Goal: Task Accomplishment & Management: Manage account settings

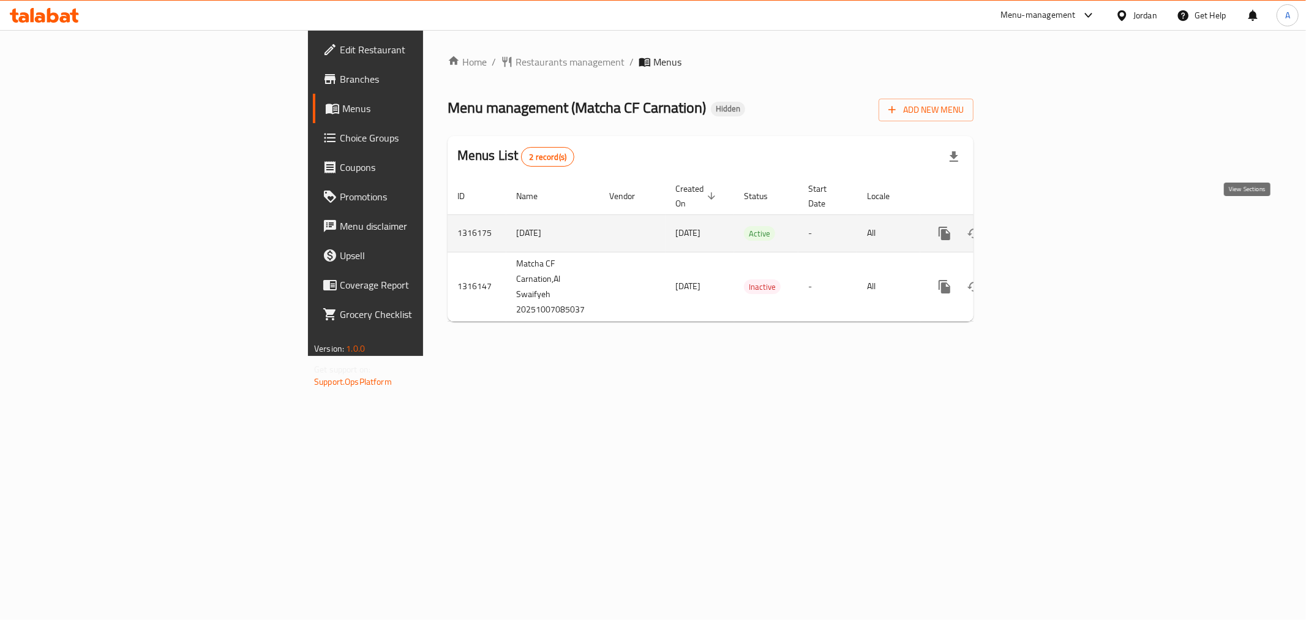
click at [1048, 225] on link "enhanced table" at bounding box center [1033, 233] width 29 height 29
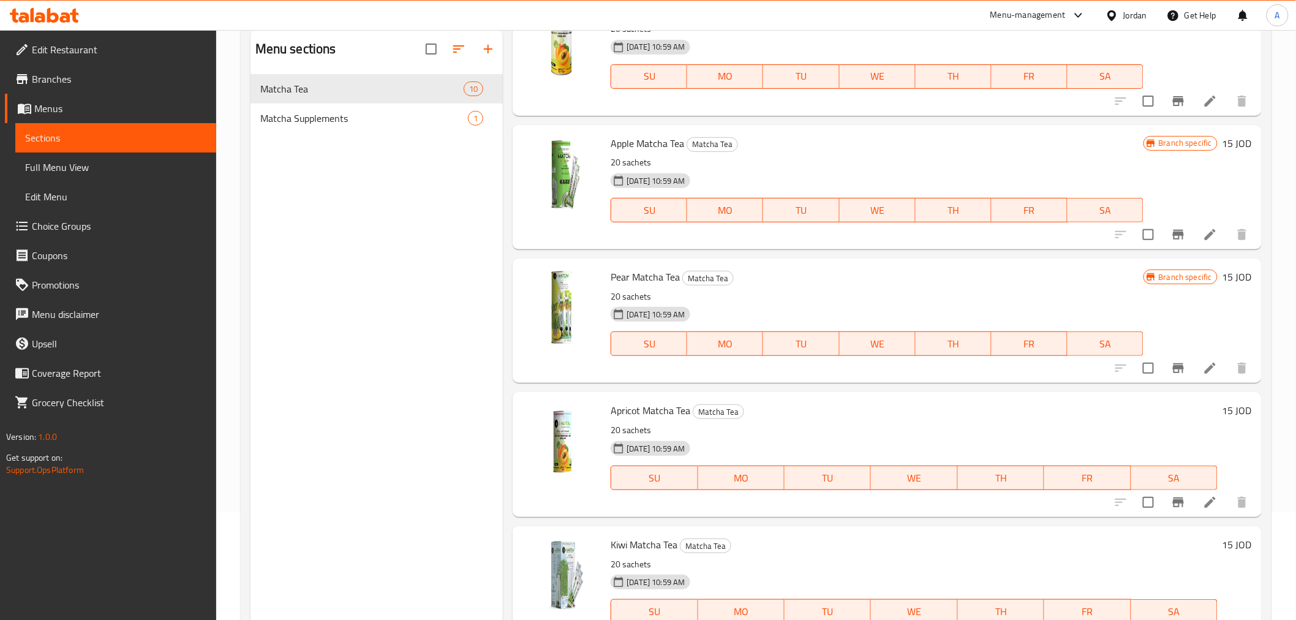
scroll to position [171, 0]
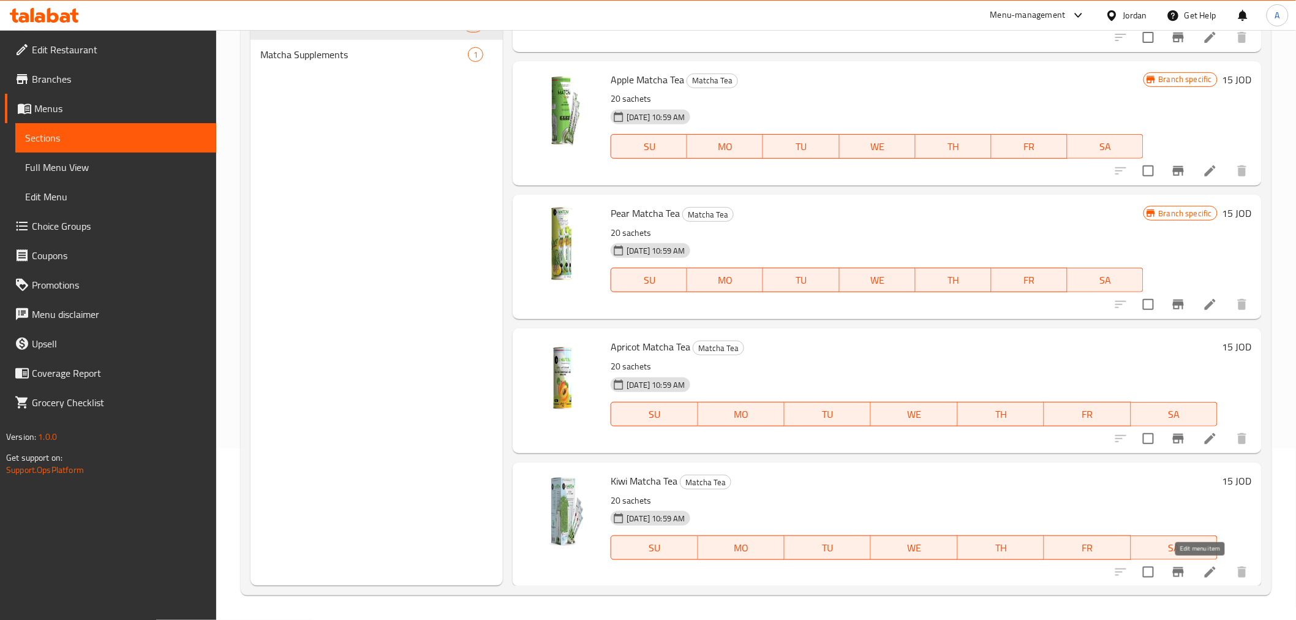
click at [1203, 575] on icon at bounding box center [1210, 572] width 15 height 15
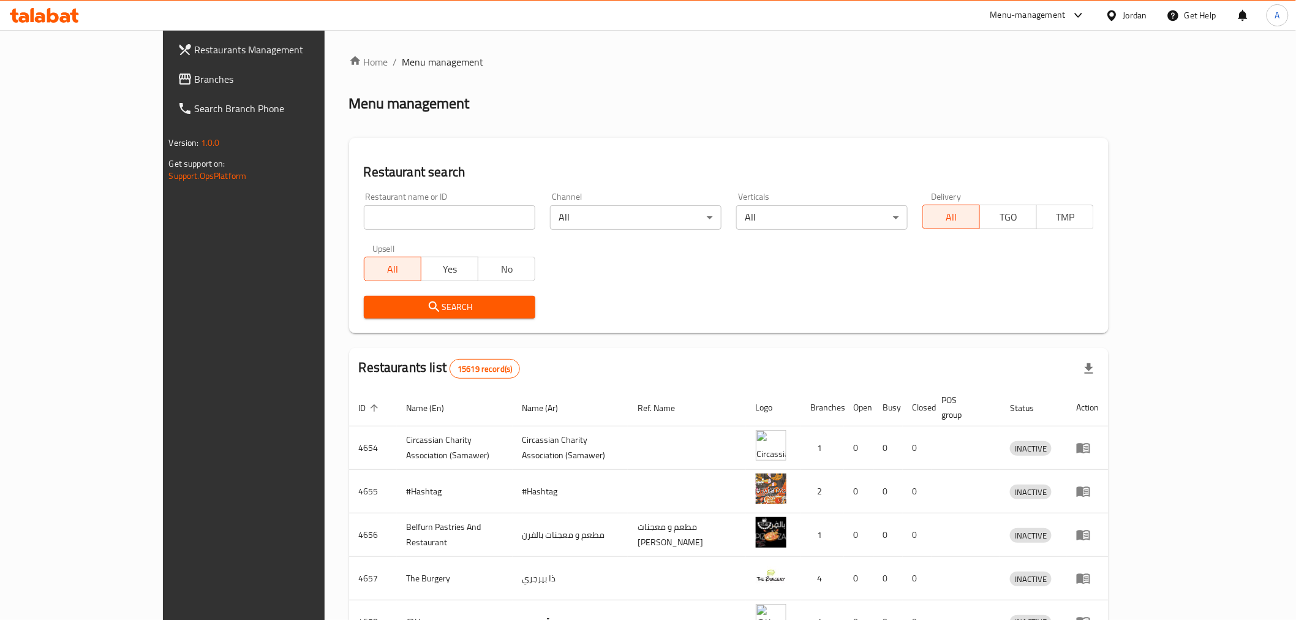
click at [364, 225] on input "search" at bounding box center [449, 217] width 171 height 24
type input "matcha"
click button "Search" at bounding box center [449, 307] width 171 height 23
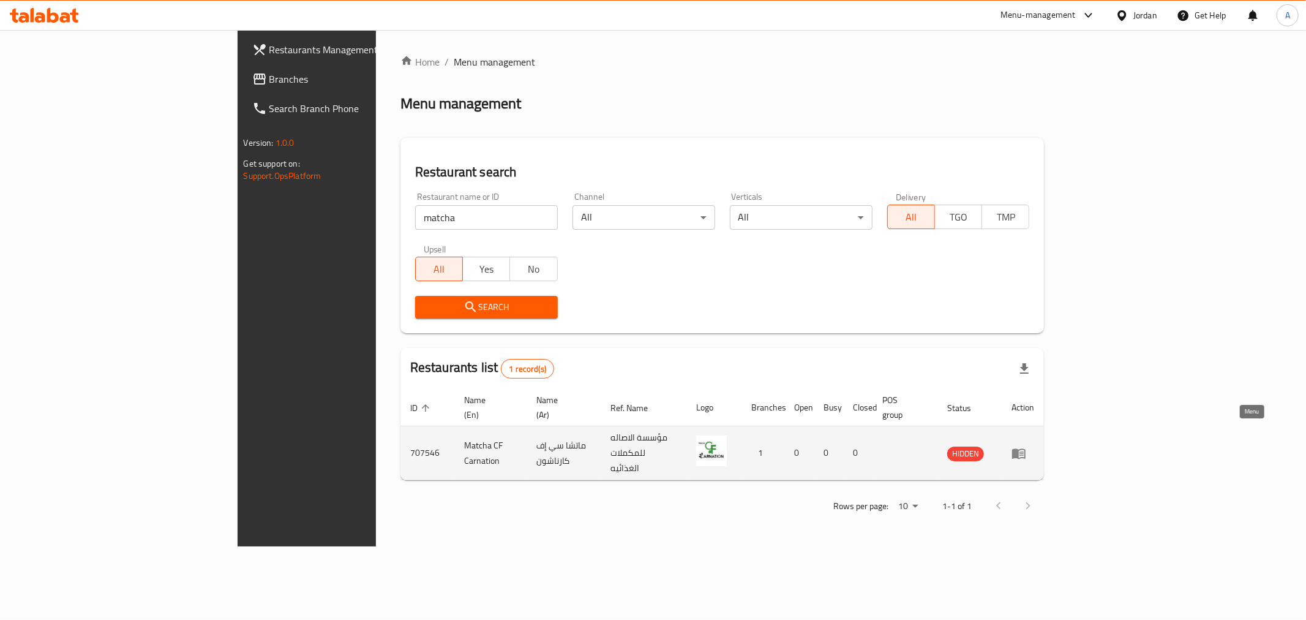
click at [1026, 448] on icon "enhanced table" at bounding box center [1018, 453] width 13 height 10
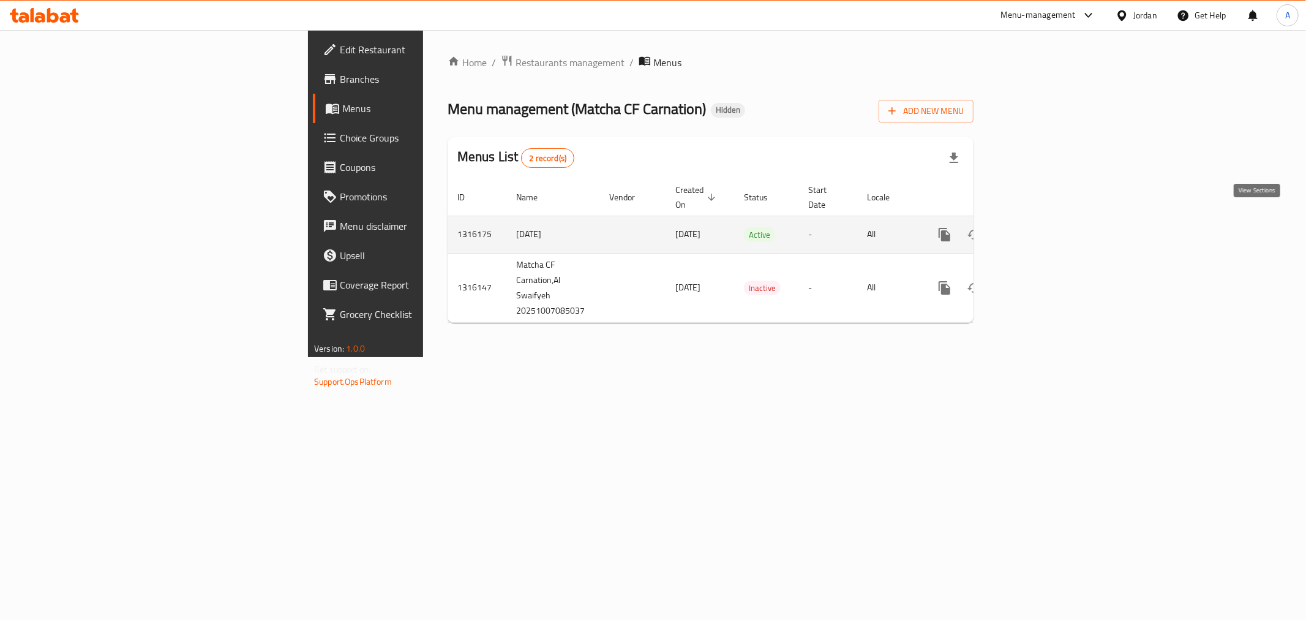
click at [1041, 227] on icon "enhanced table" at bounding box center [1033, 234] width 15 height 15
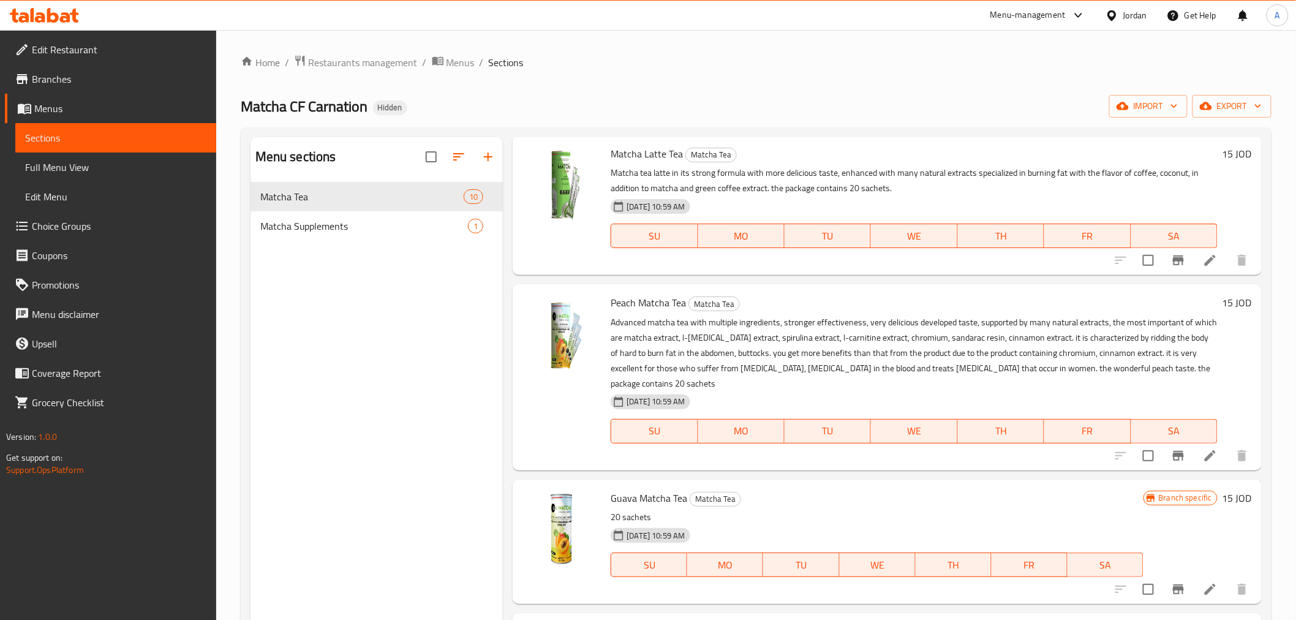
scroll to position [408, 0]
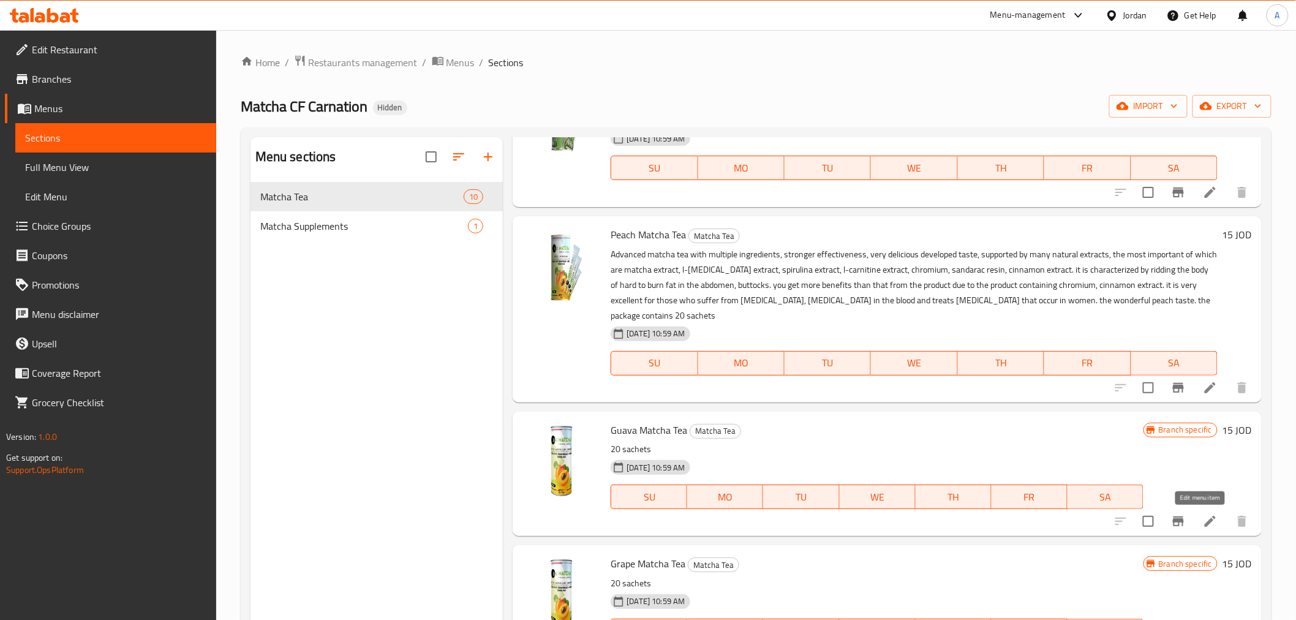
click at [1203, 522] on icon at bounding box center [1210, 521] width 15 height 15
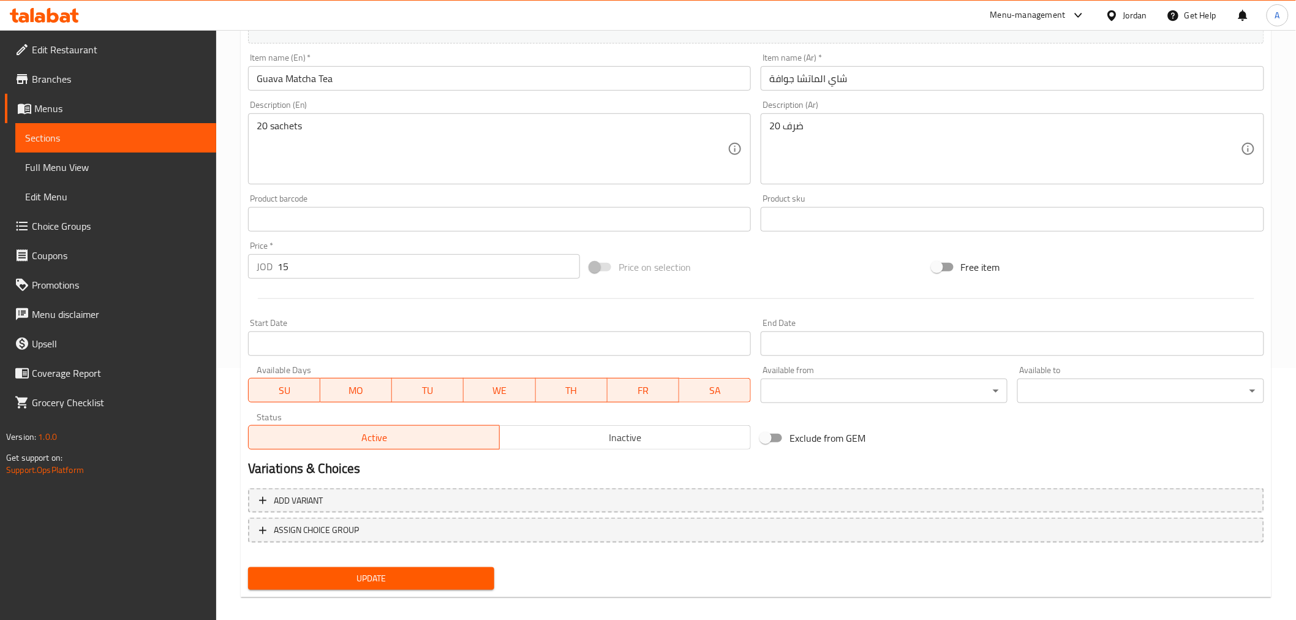
scroll to position [261, 0]
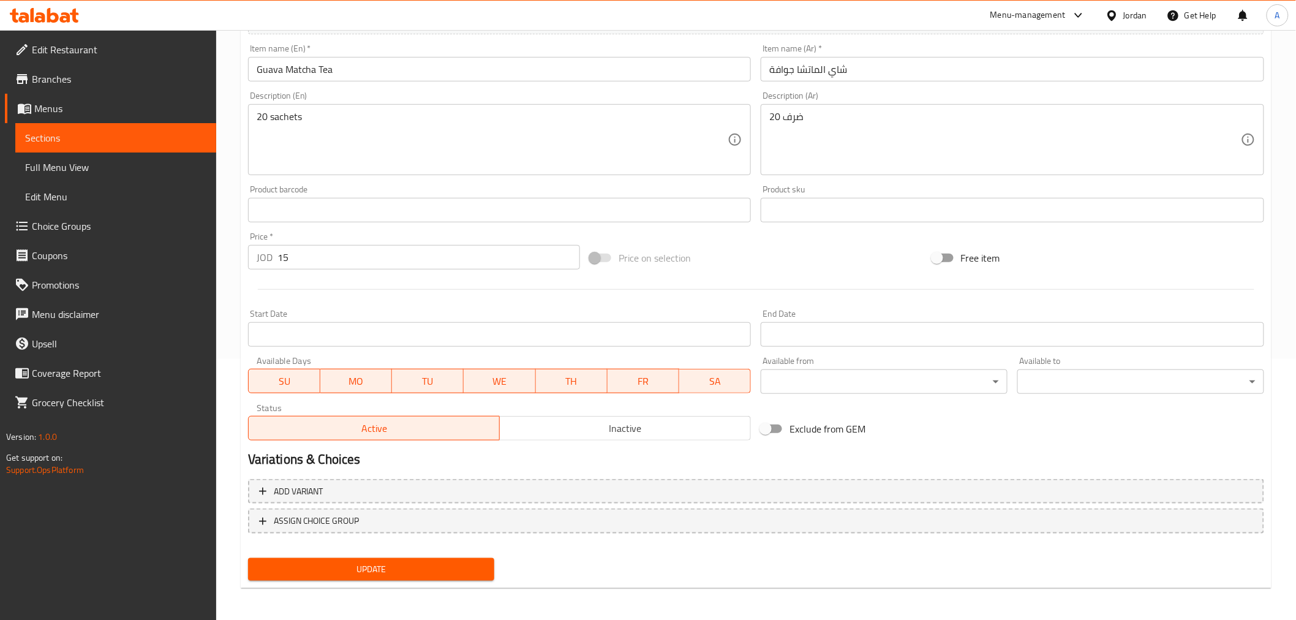
click at [664, 428] on span "Inactive" at bounding box center [625, 429] width 241 height 18
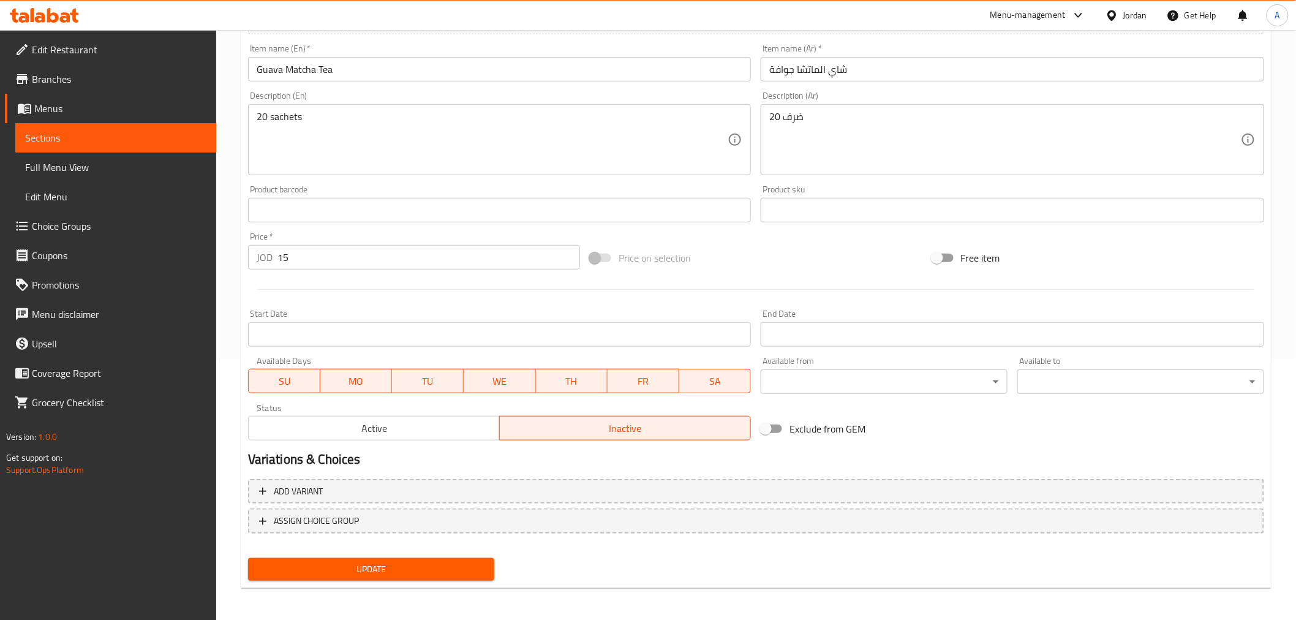
click at [459, 567] on span "Update" at bounding box center [371, 569] width 227 height 15
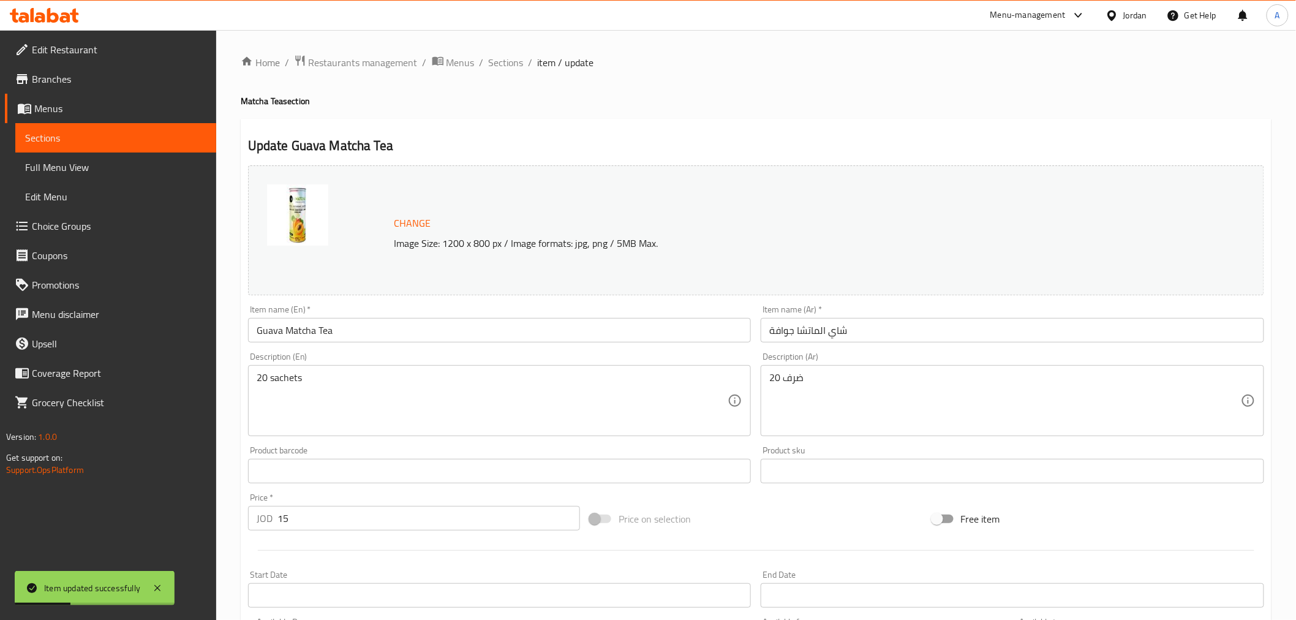
click at [107, 132] on span "Sections" at bounding box center [115, 137] width 181 height 15
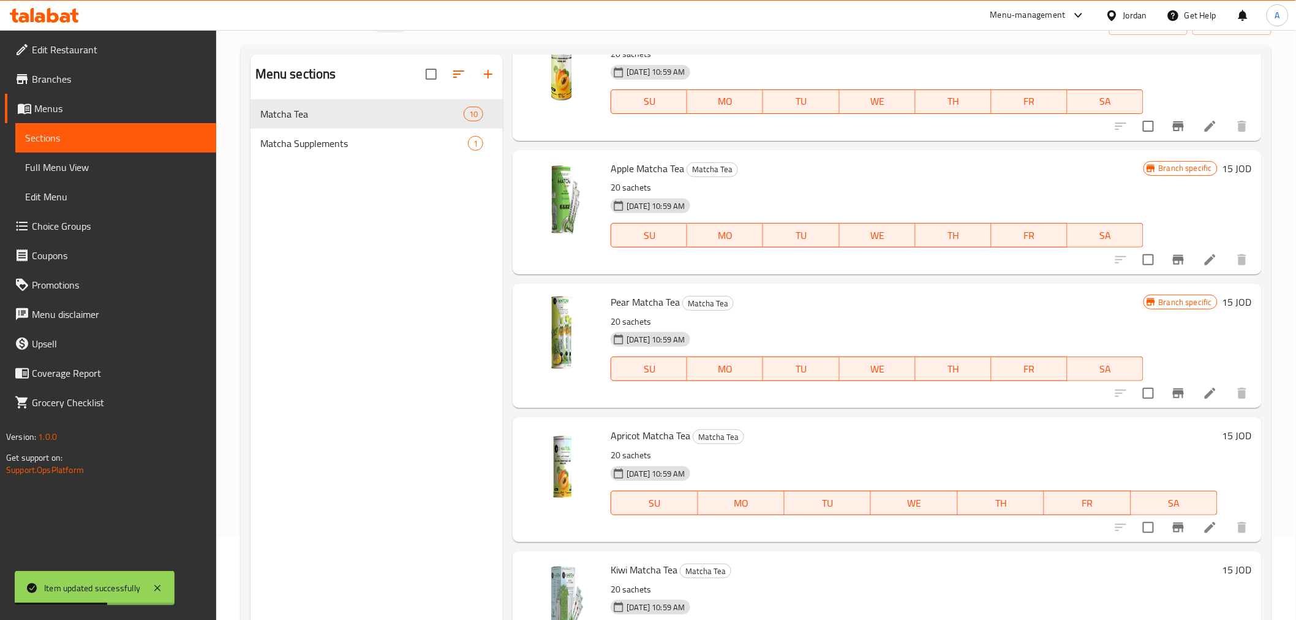
scroll to position [171, 0]
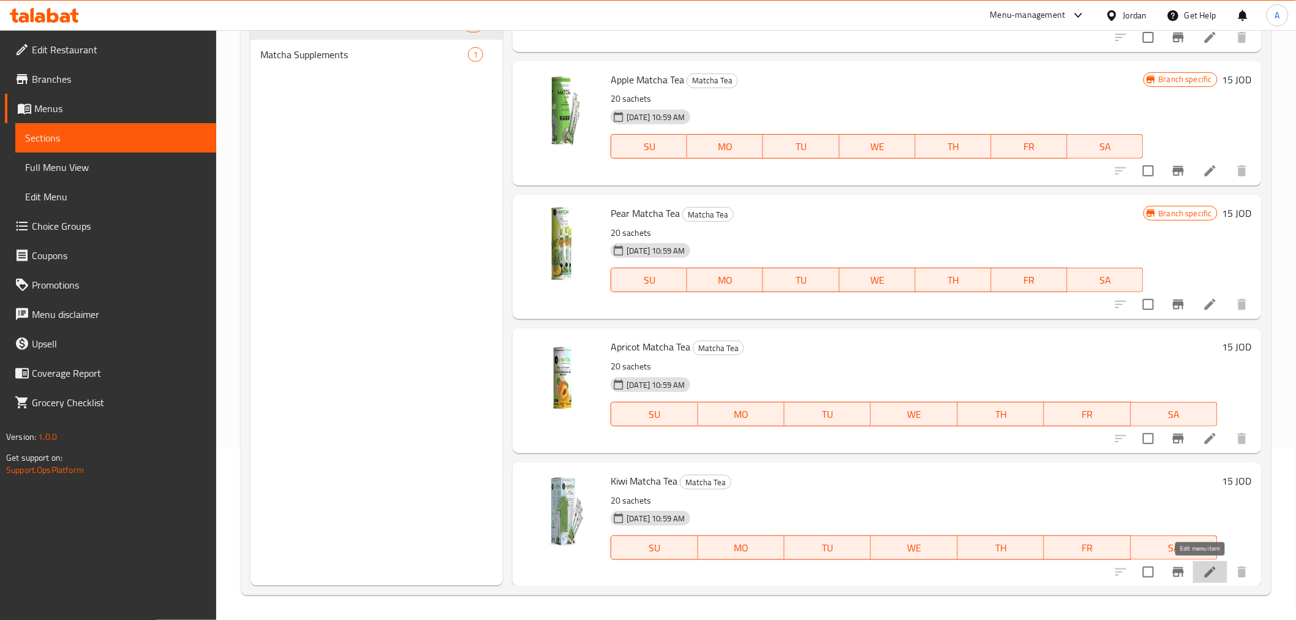
click at [1203, 572] on icon at bounding box center [1210, 572] width 15 height 15
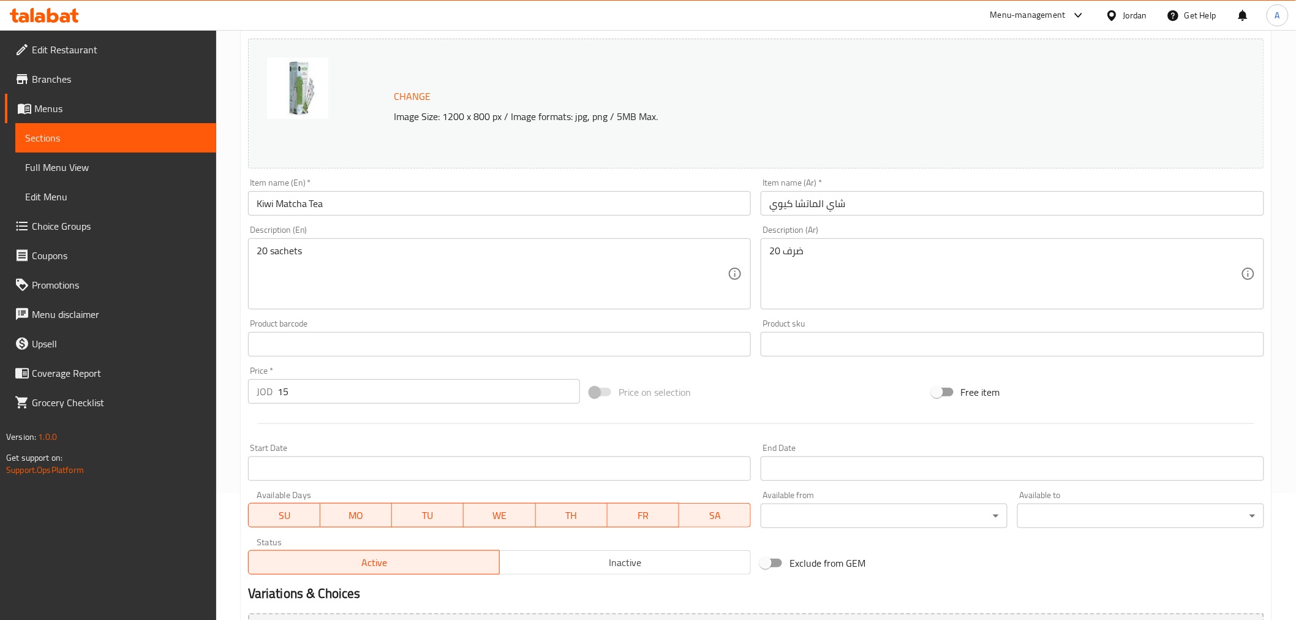
scroll to position [261, 0]
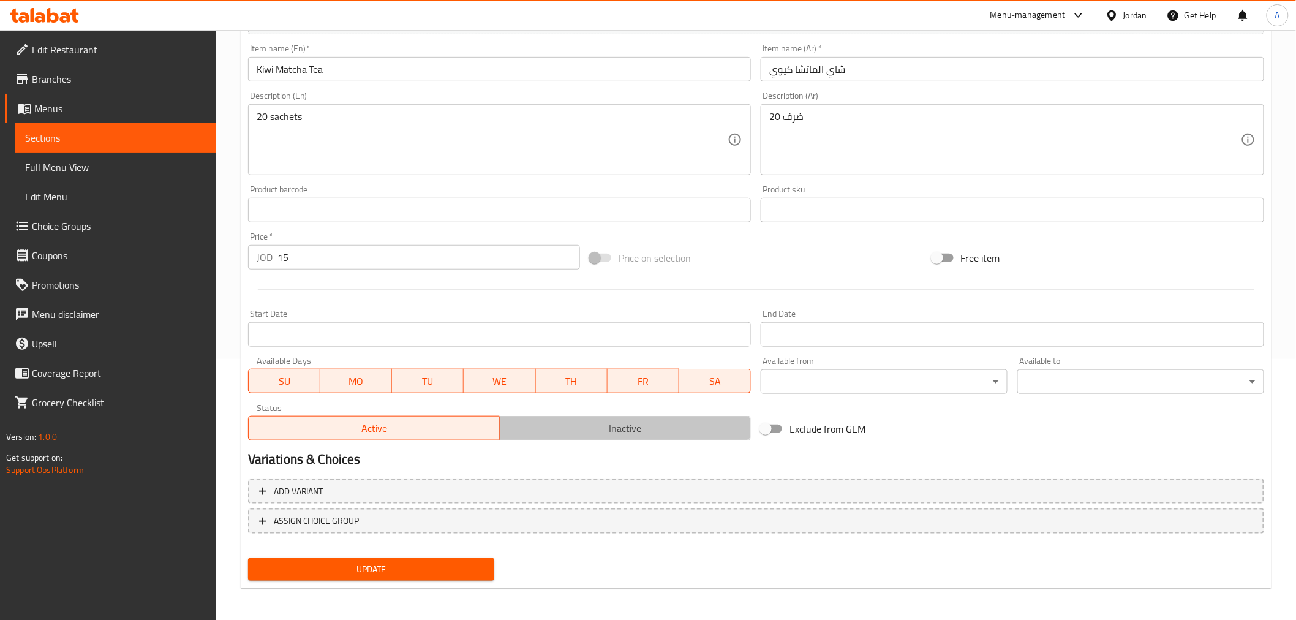
click at [537, 426] on span "Inactive" at bounding box center [625, 429] width 241 height 18
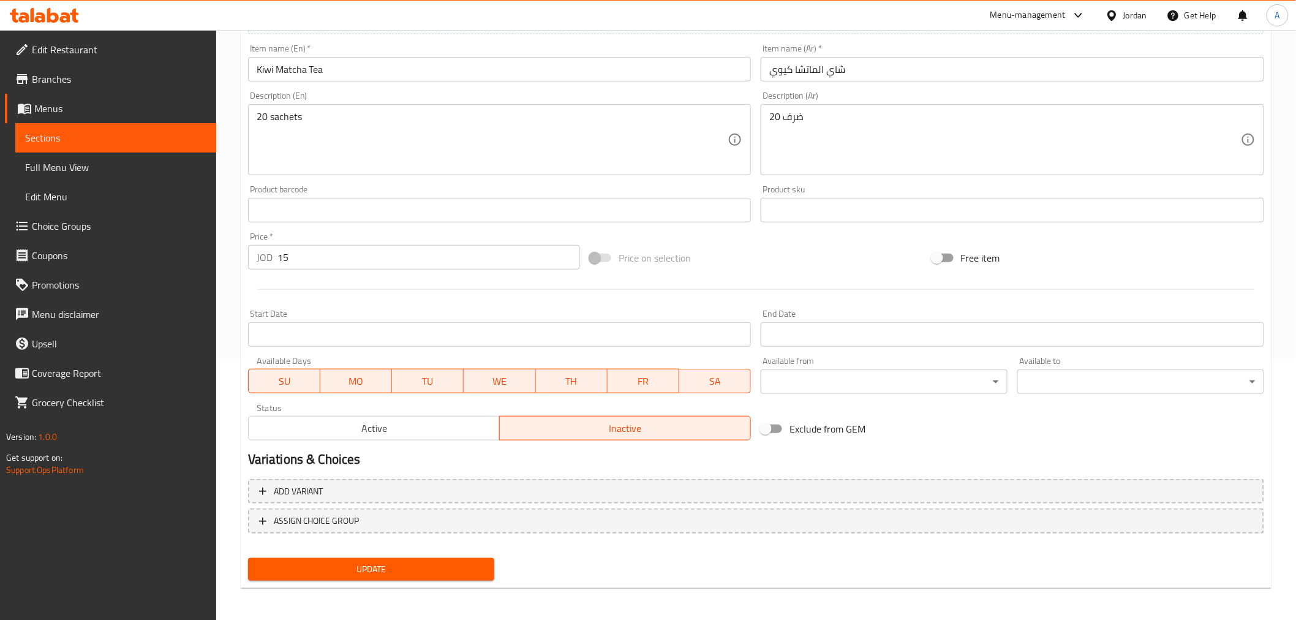
click at [469, 562] on span "Update" at bounding box center [371, 569] width 227 height 15
click at [142, 133] on span "Sections" at bounding box center [115, 137] width 181 height 15
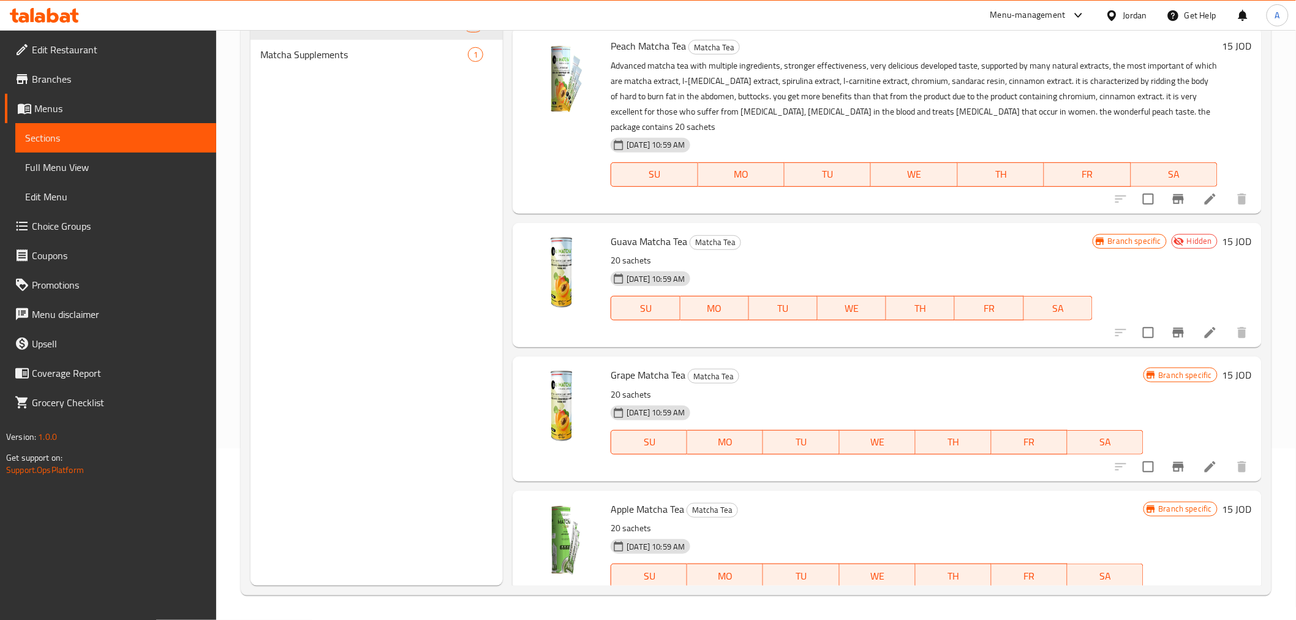
scroll to position [446, 0]
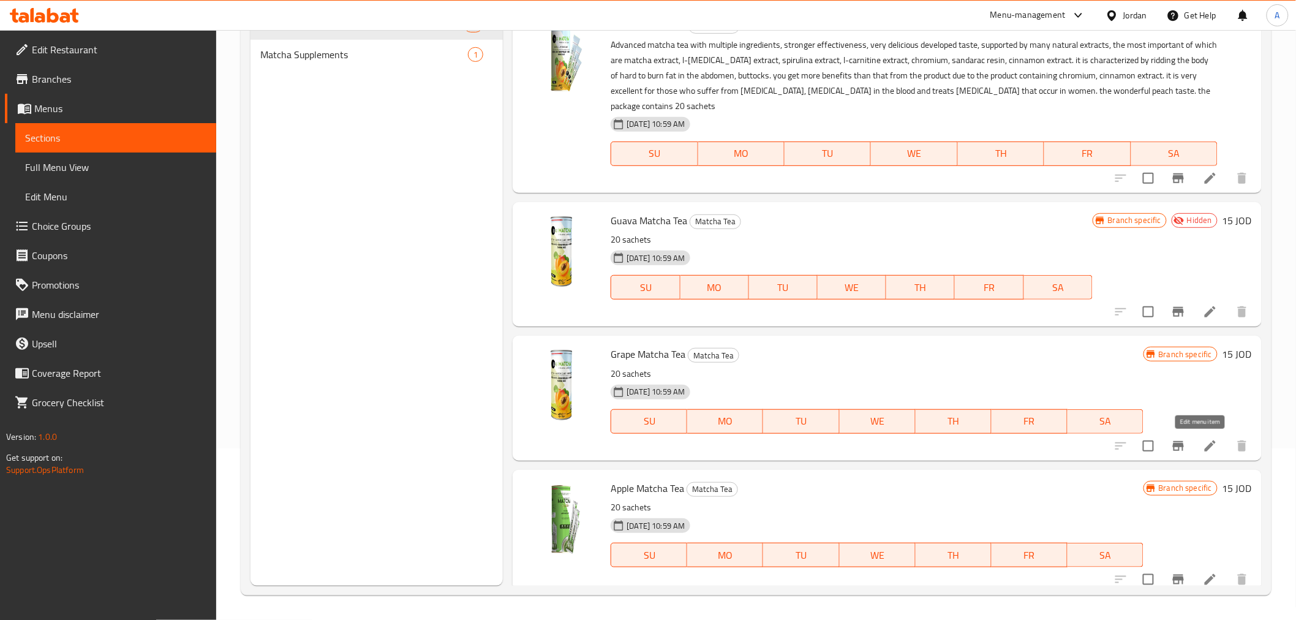
click at [1205, 444] on icon at bounding box center [1210, 445] width 11 height 11
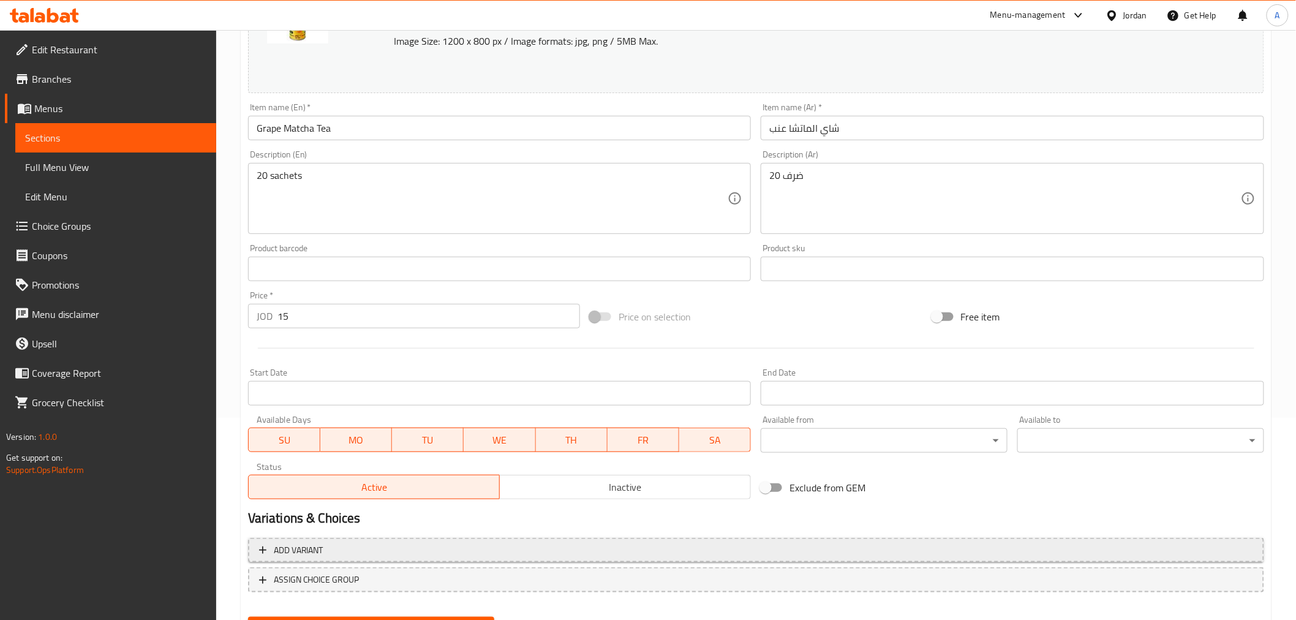
scroll to position [261, 0]
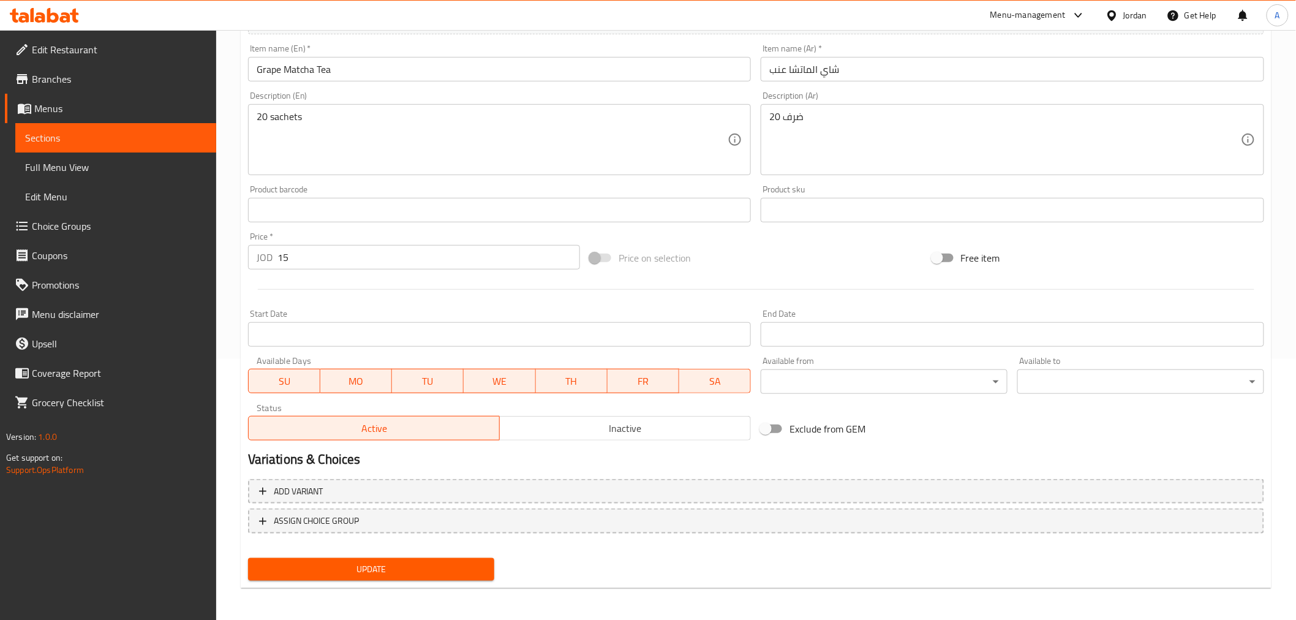
click at [617, 429] on span "Inactive" at bounding box center [625, 429] width 241 height 18
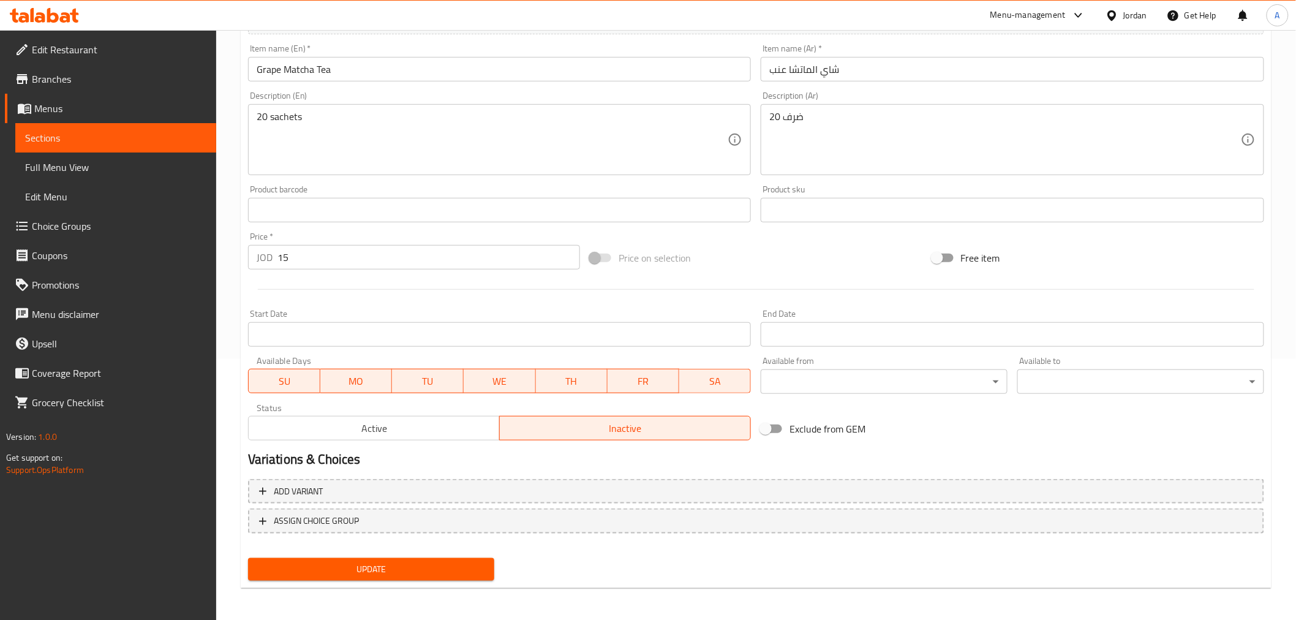
click at [426, 562] on span "Update" at bounding box center [371, 569] width 227 height 15
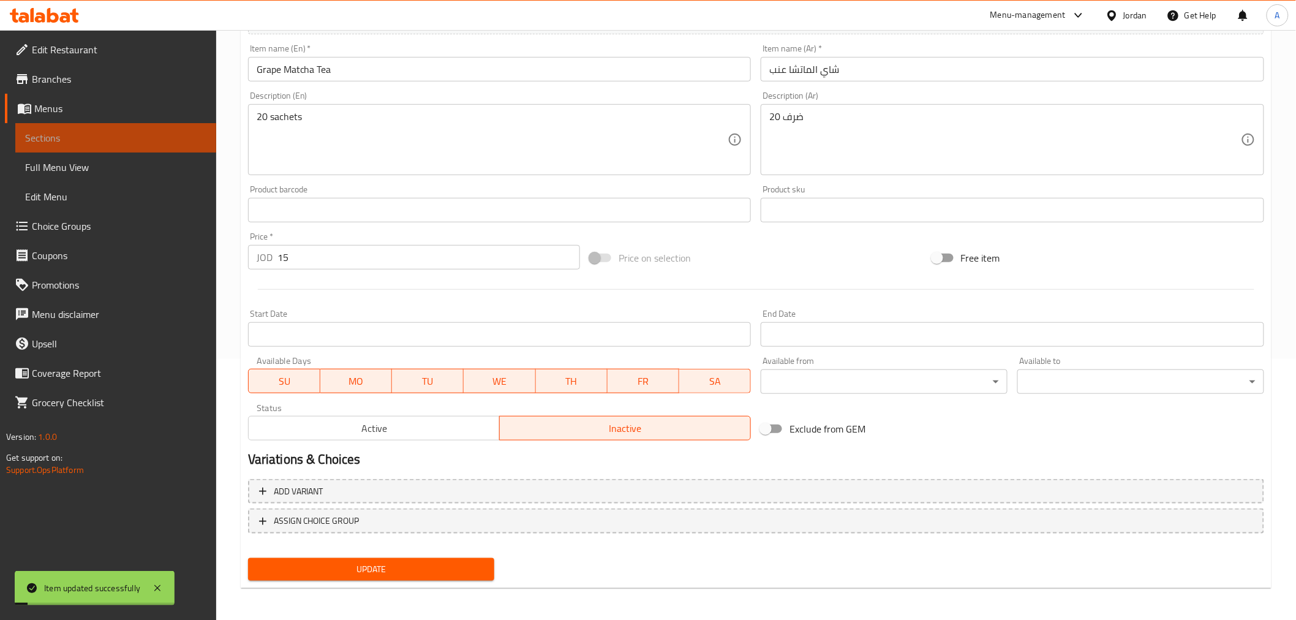
click at [96, 137] on span "Sections" at bounding box center [115, 137] width 181 height 15
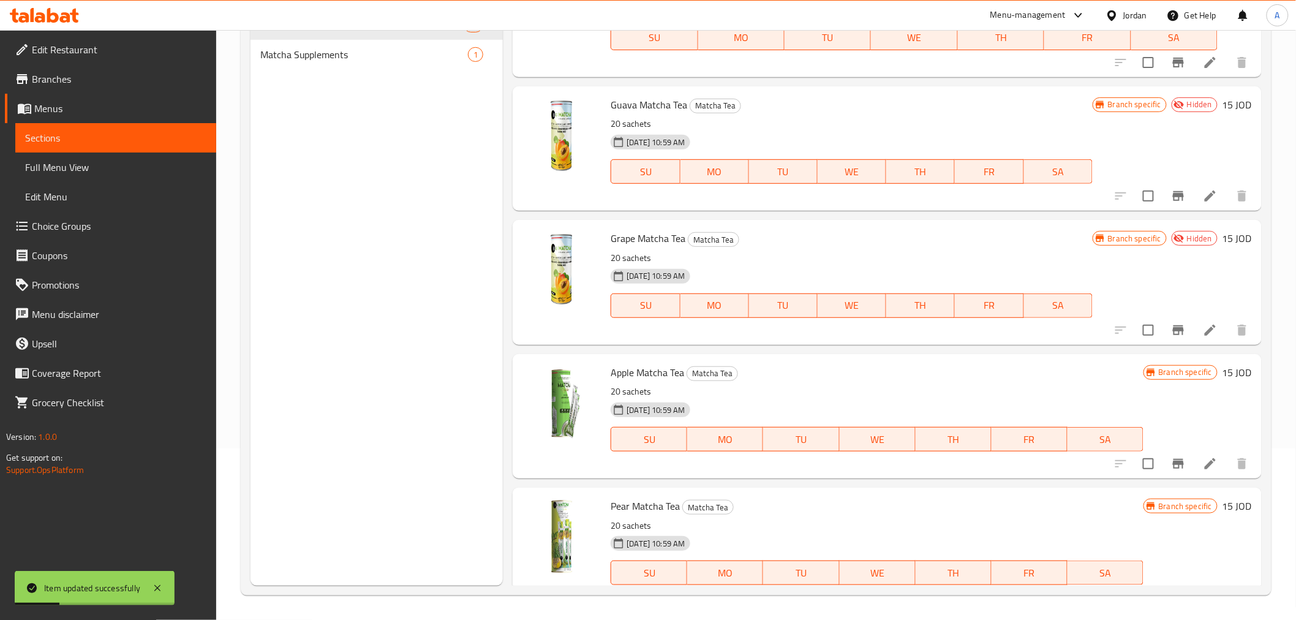
scroll to position [854, 0]
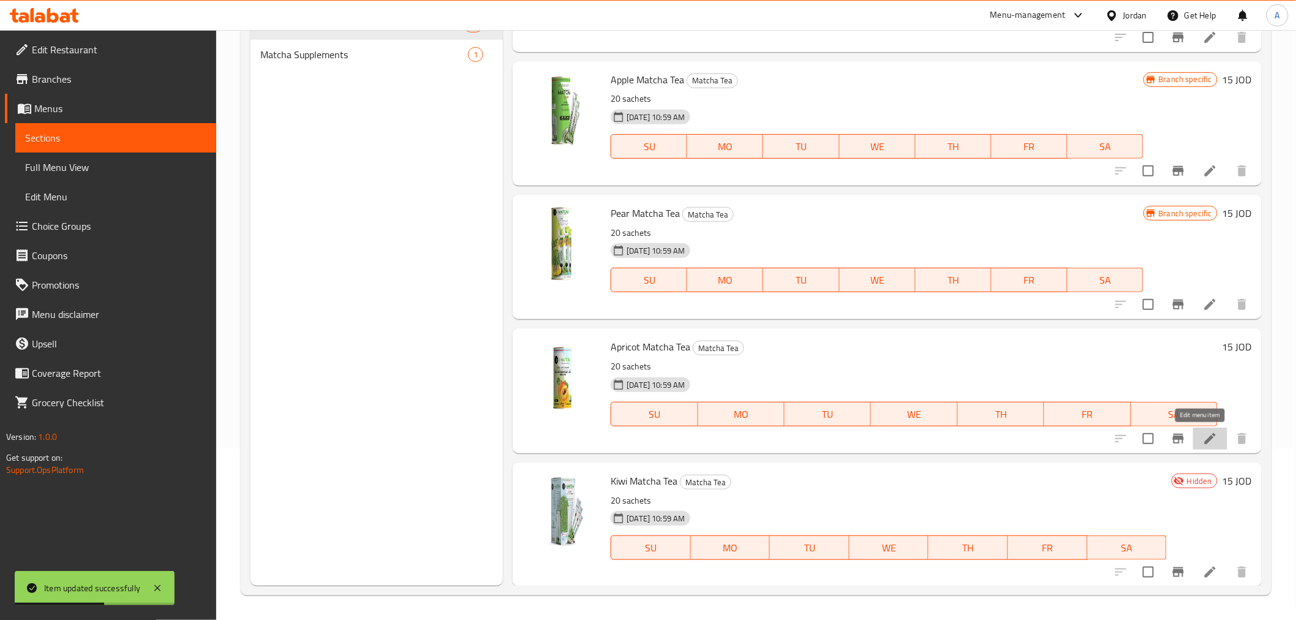
click at [1203, 442] on icon at bounding box center [1210, 438] width 15 height 15
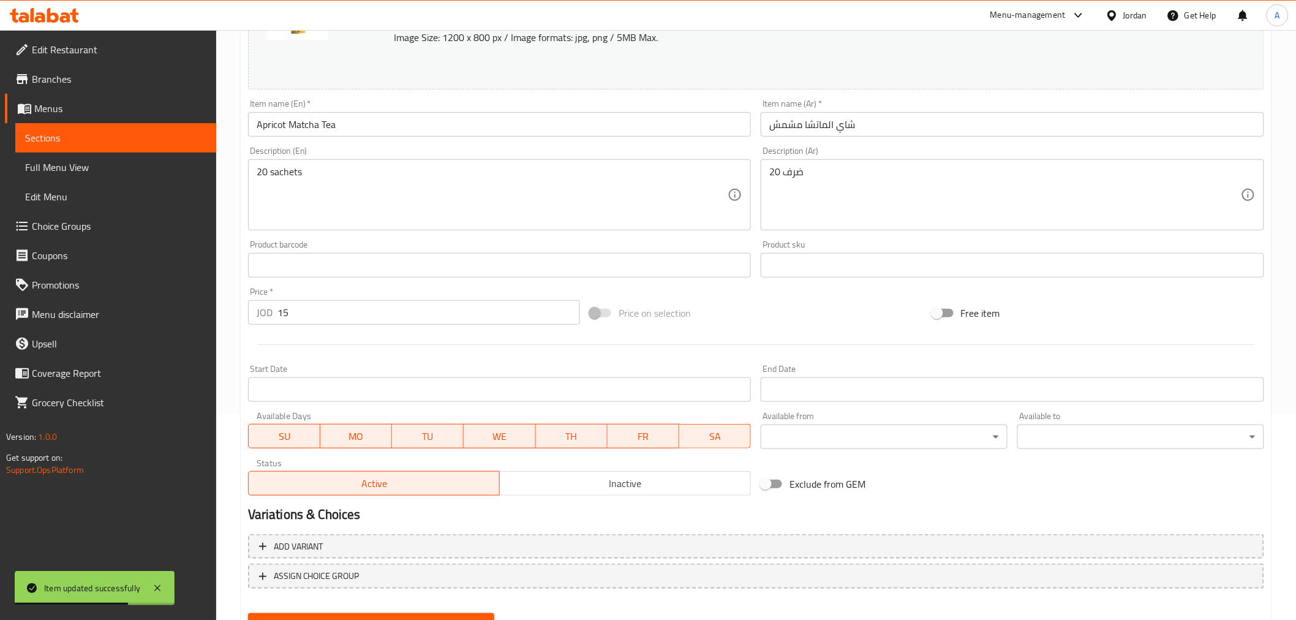
scroll to position [261, 0]
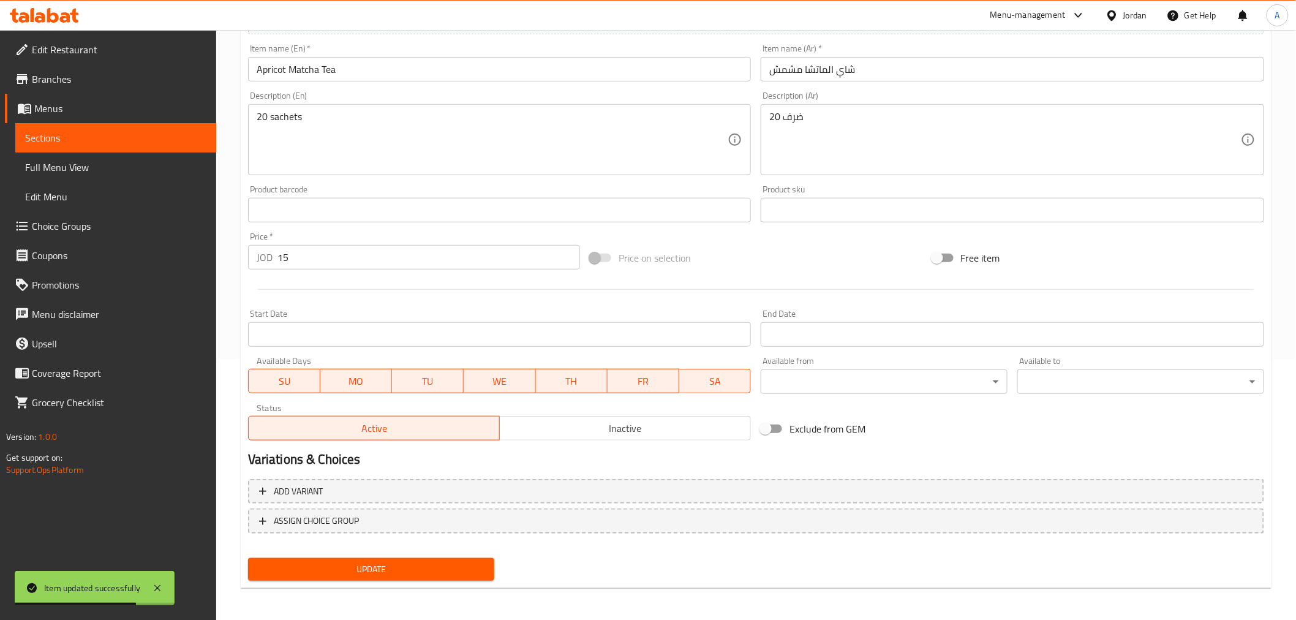
click at [578, 412] on div "Active Inactive" at bounding box center [499, 422] width 503 height 37
click at [580, 426] on span "Inactive" at bounding box center [625, 429] width 241 height 18
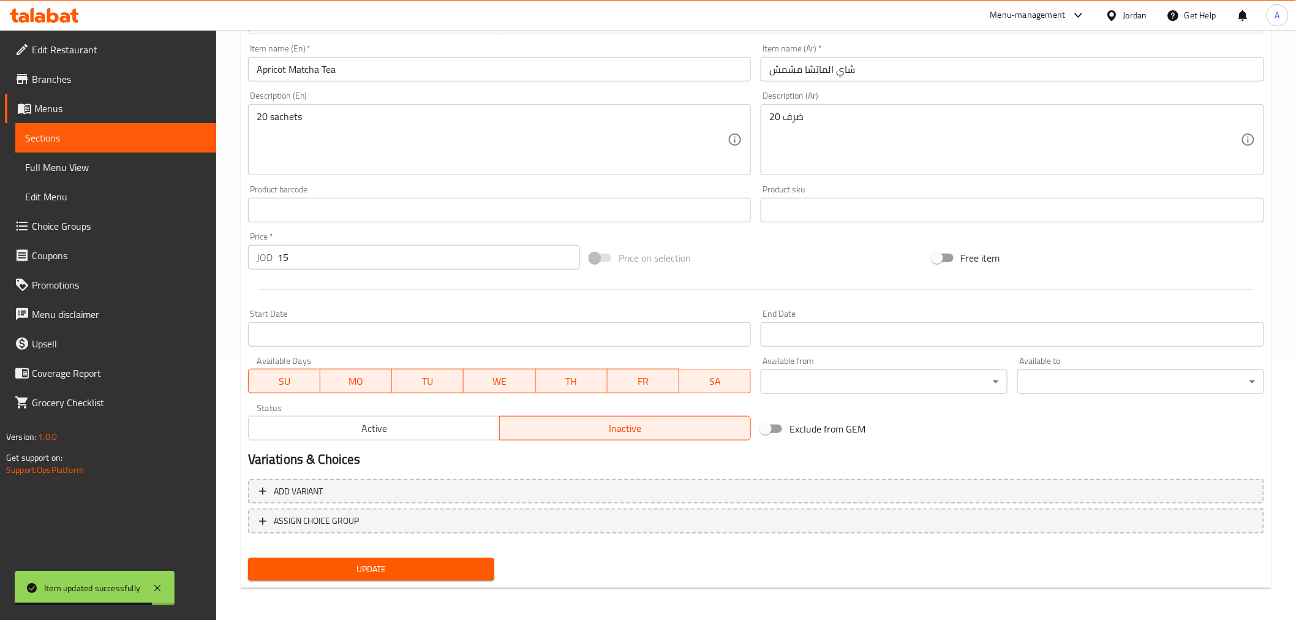
click at [469, 568] on span "Update" at bounding box center [371, 569] width 227 height 15
click at [132, 138] on span "Sections" at bounding box center [115, 137] width 181 height 15
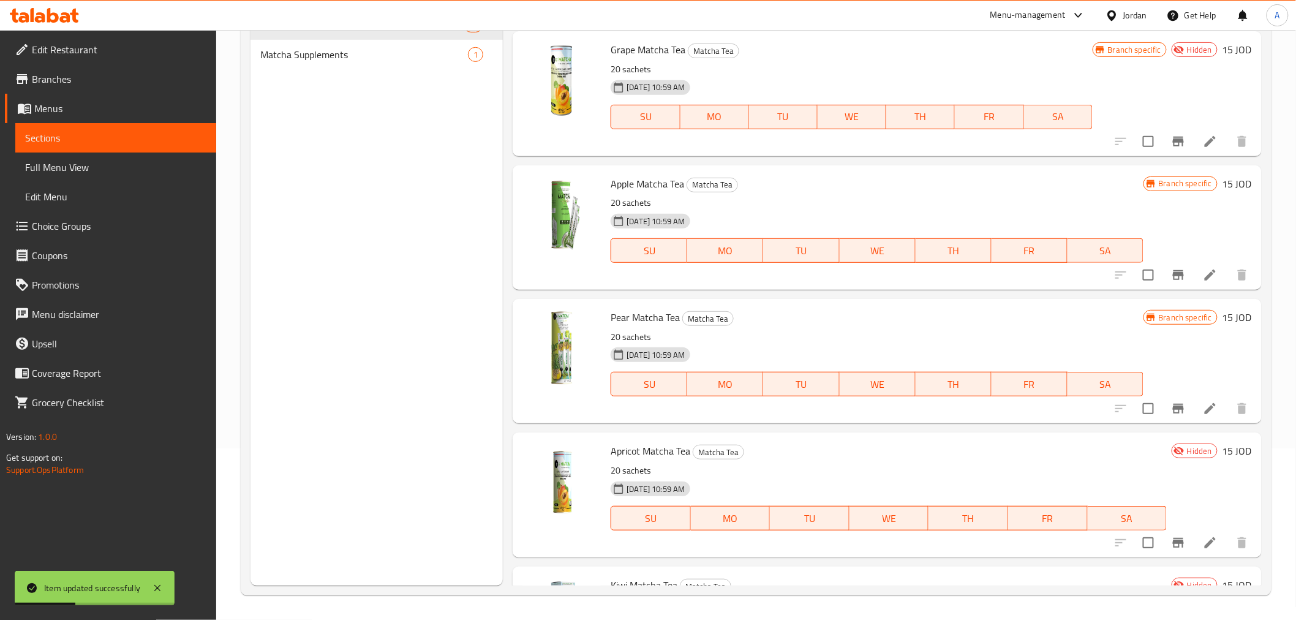
scroll to position [718, 0]
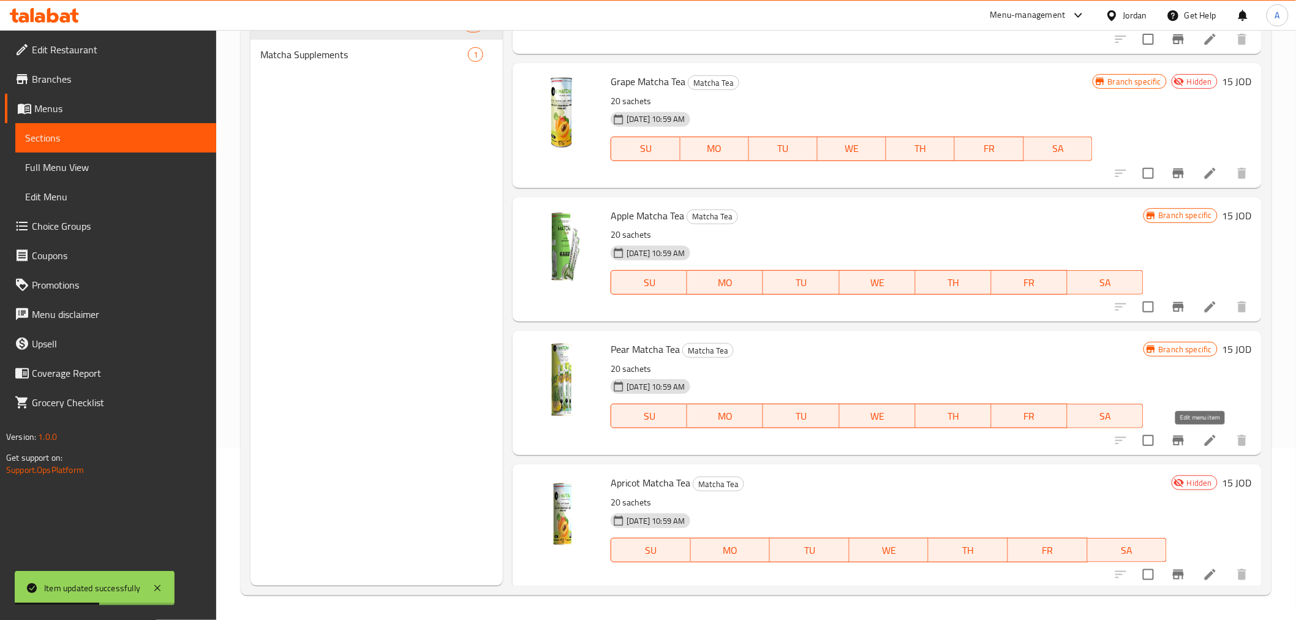
click at [1203, 440] on icon at bounding box center [1210, 440] width 15 height 15
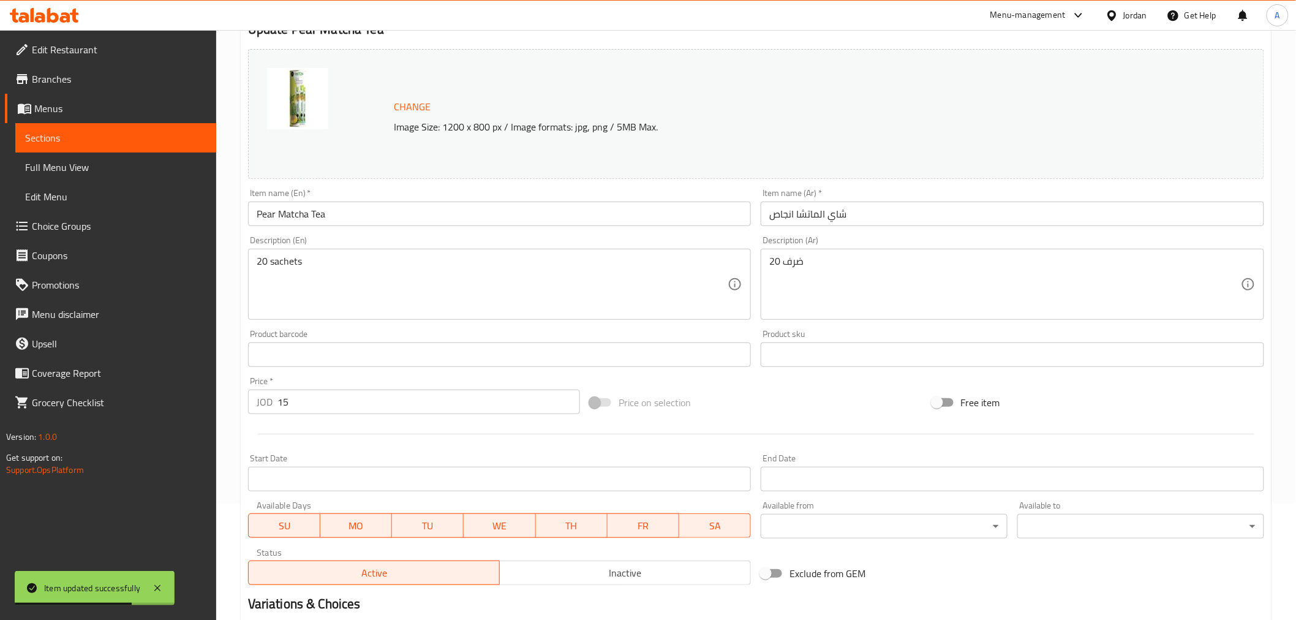
scroll to position [261, 0]
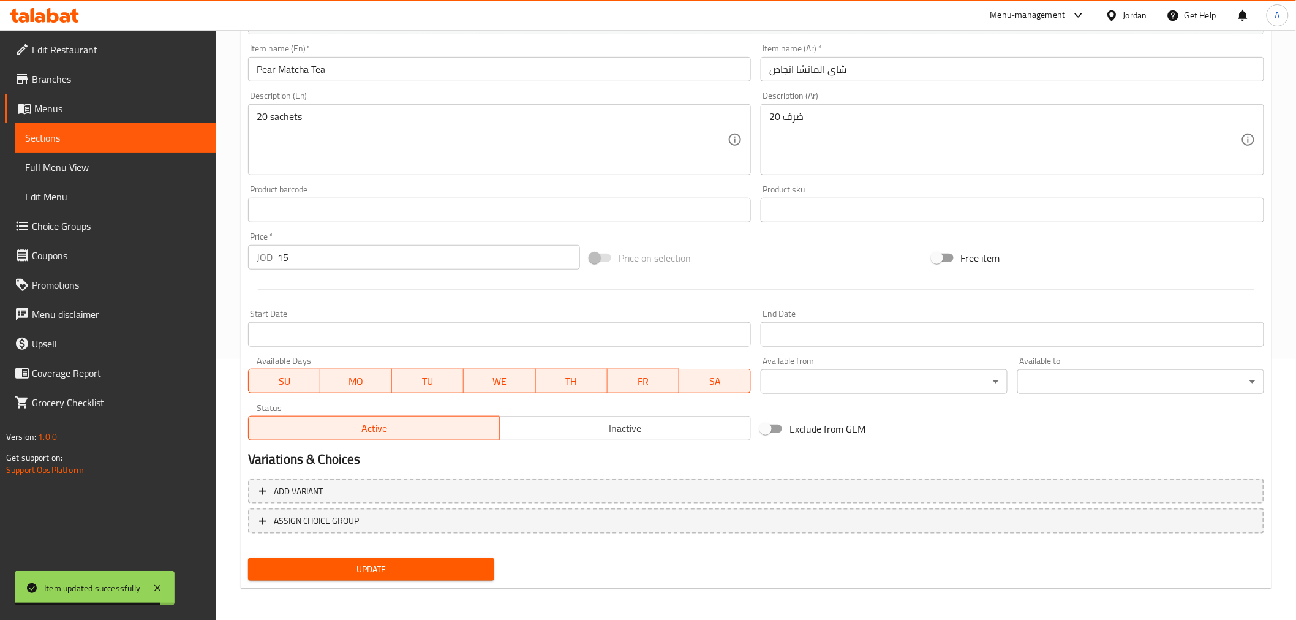
click at [636, 431] on span "Inactive" at bounding box center [625, 429] width 241 height 18
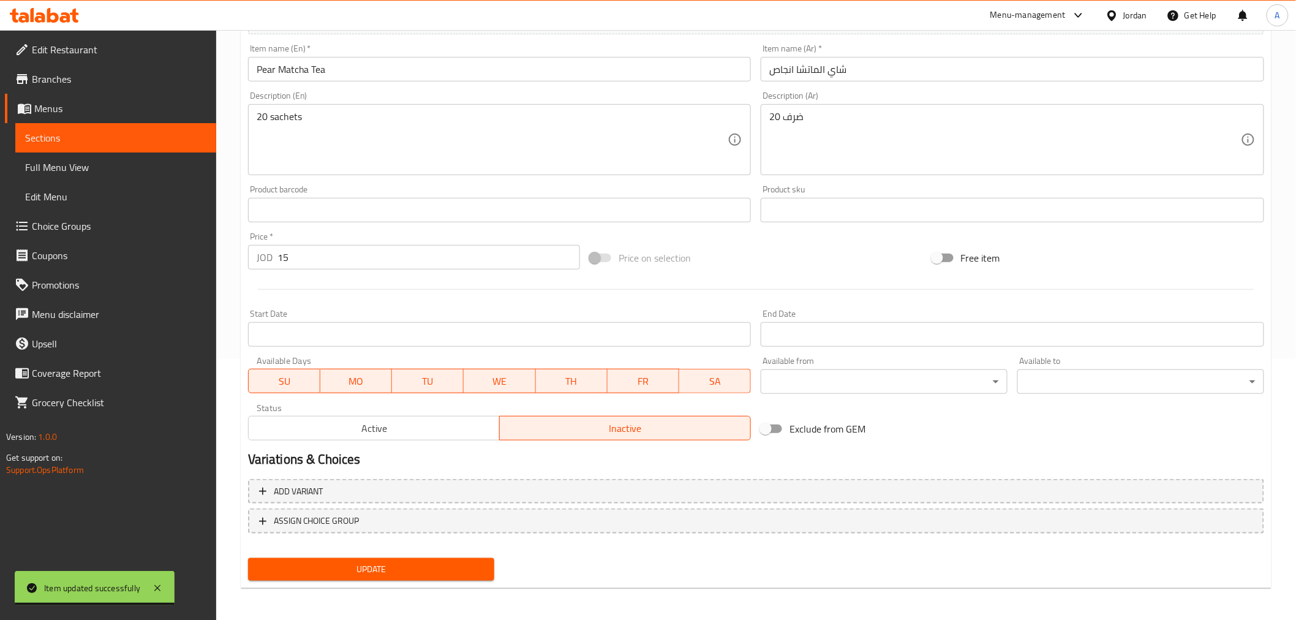
click at [451, 570] on span "Update" at bounding box center [371, 569] width 227 height 15
click at [138, 134] on span "Sections" at bounding box center [115, 137] width 181 height 15
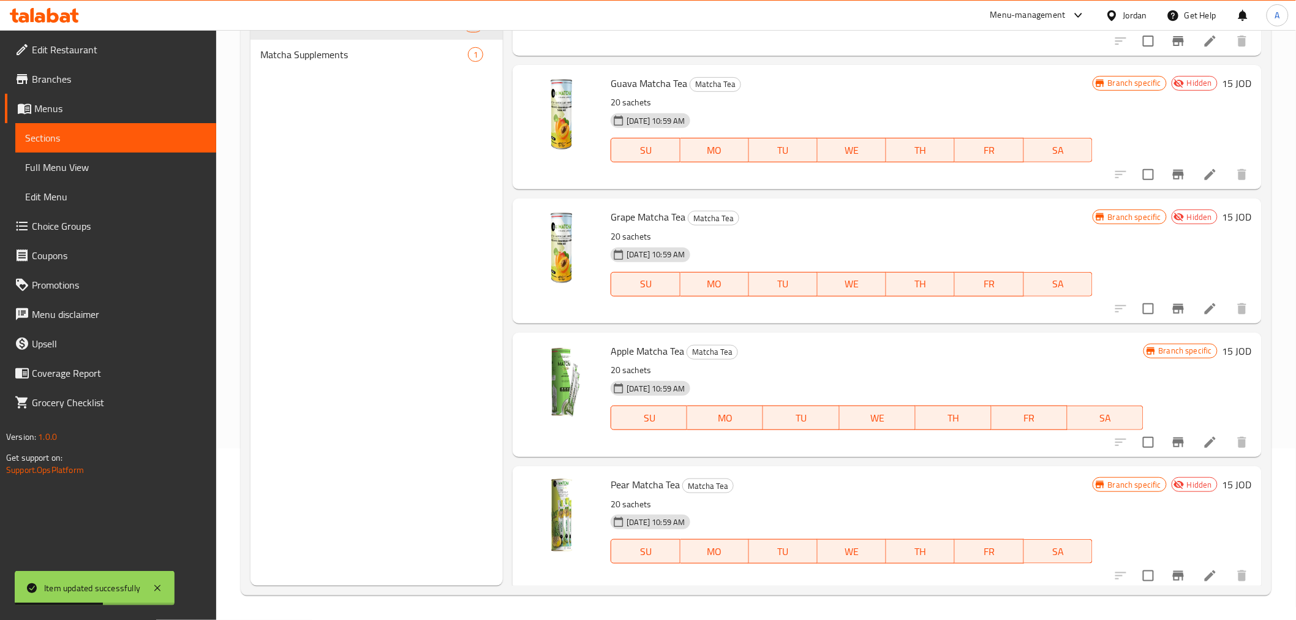
scroll to position [582, 0]
click at [1203, 437] on icon at bounding box center [1210, 442] width 15 height 15
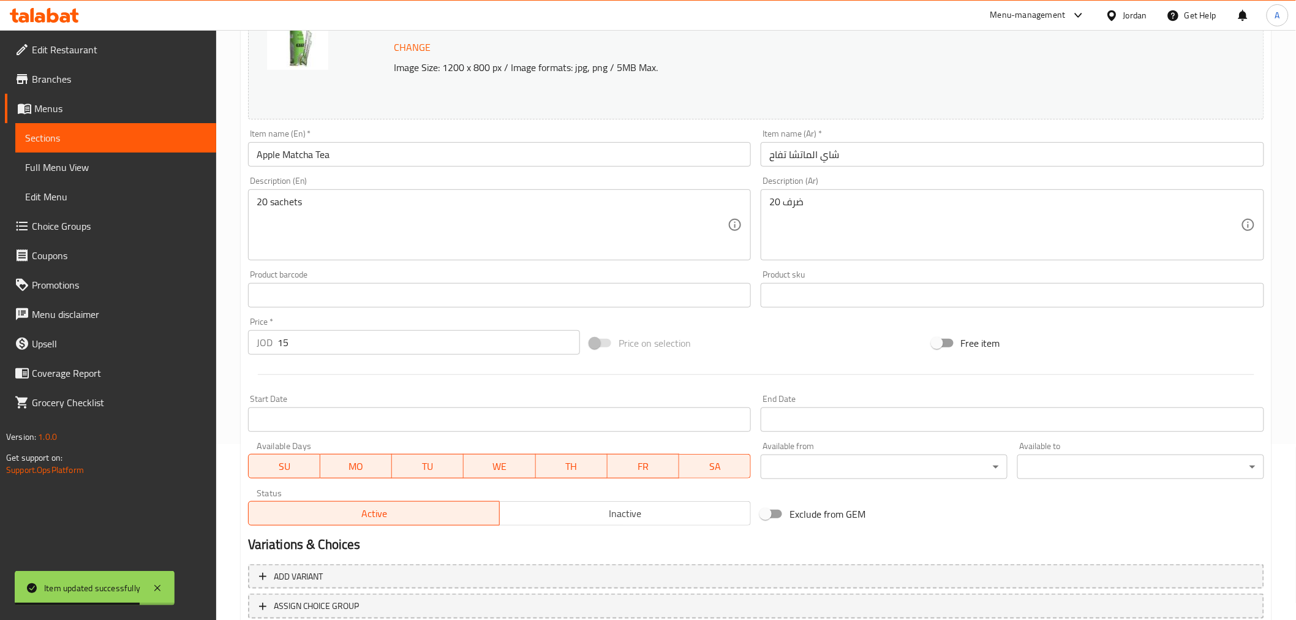
scroll to position [261, 0]
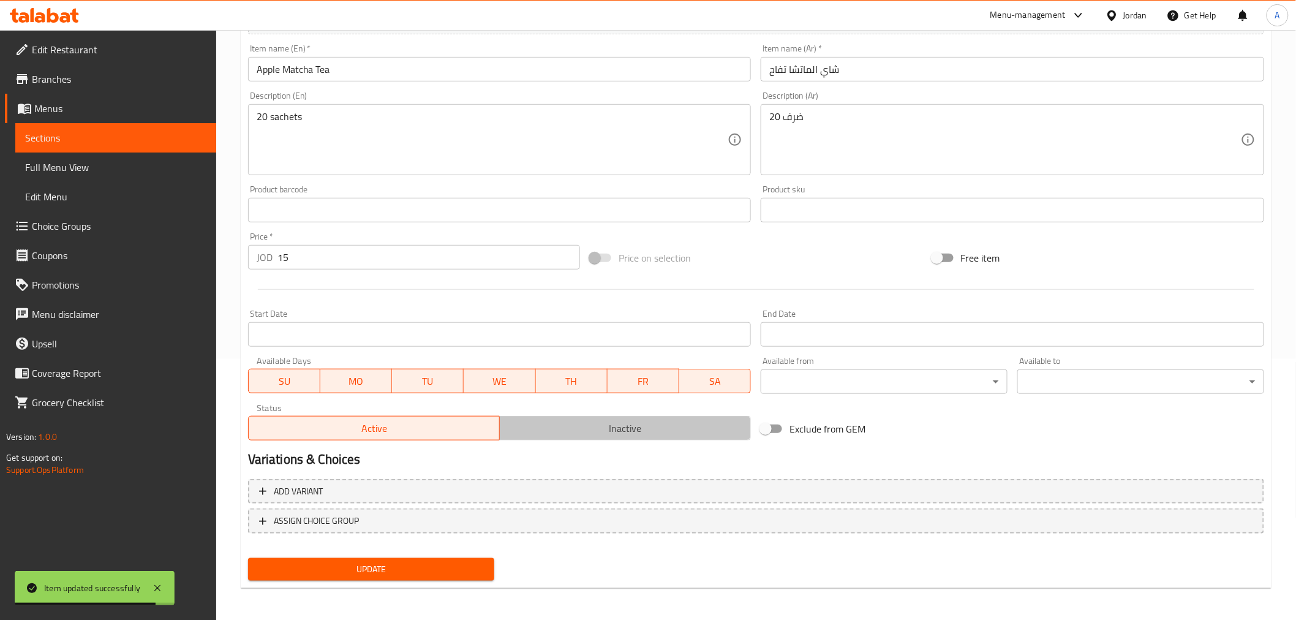
drag, startPoint x: 533, startPoint y: 420, endPoint x: 463, endPoint y: 524, distance: 125.9
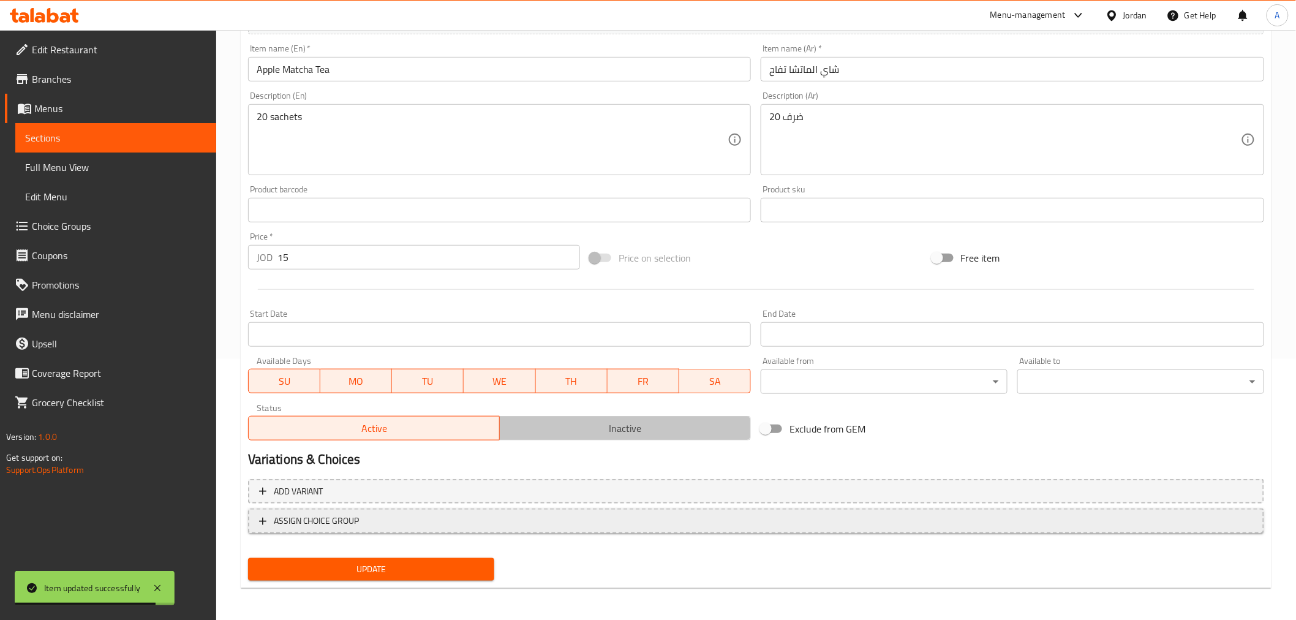
click at [530, 423] on span "Inactive" at bounding box center [625, 429] width 241 height 18
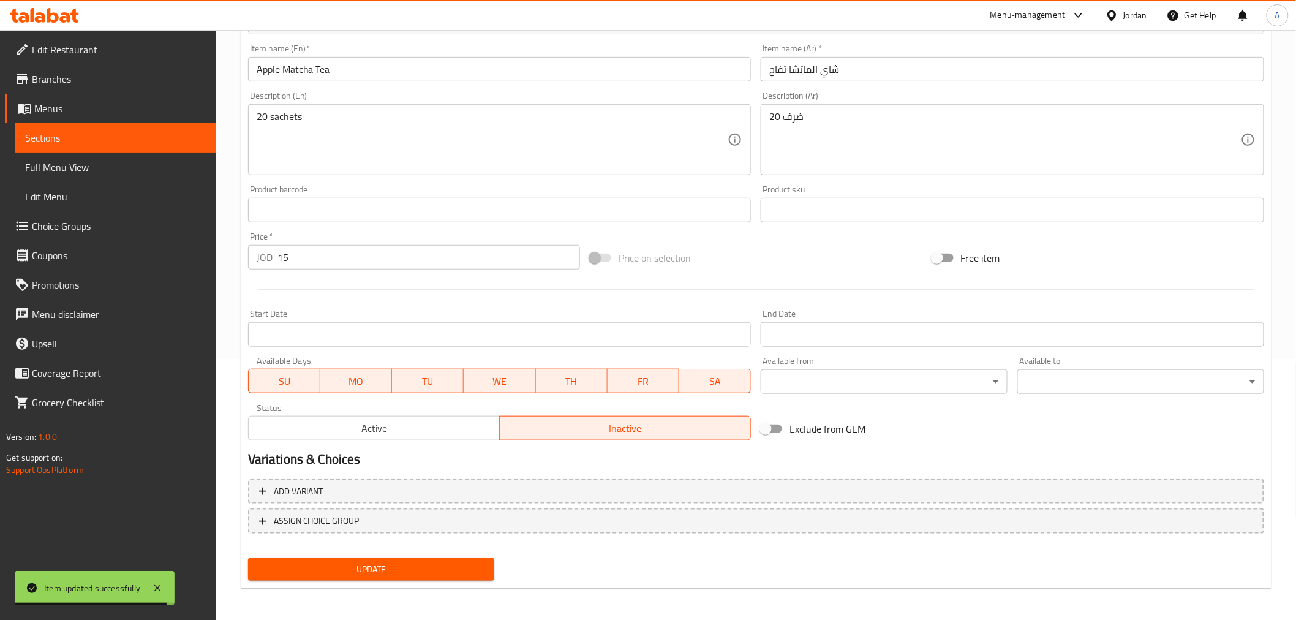
click at [441, 562] on span "Update" at bounding box center [371, 569] width 227 height 15
click at [66, 137] on span "Sections" at bounding box center [115, 137] width 181 height 15
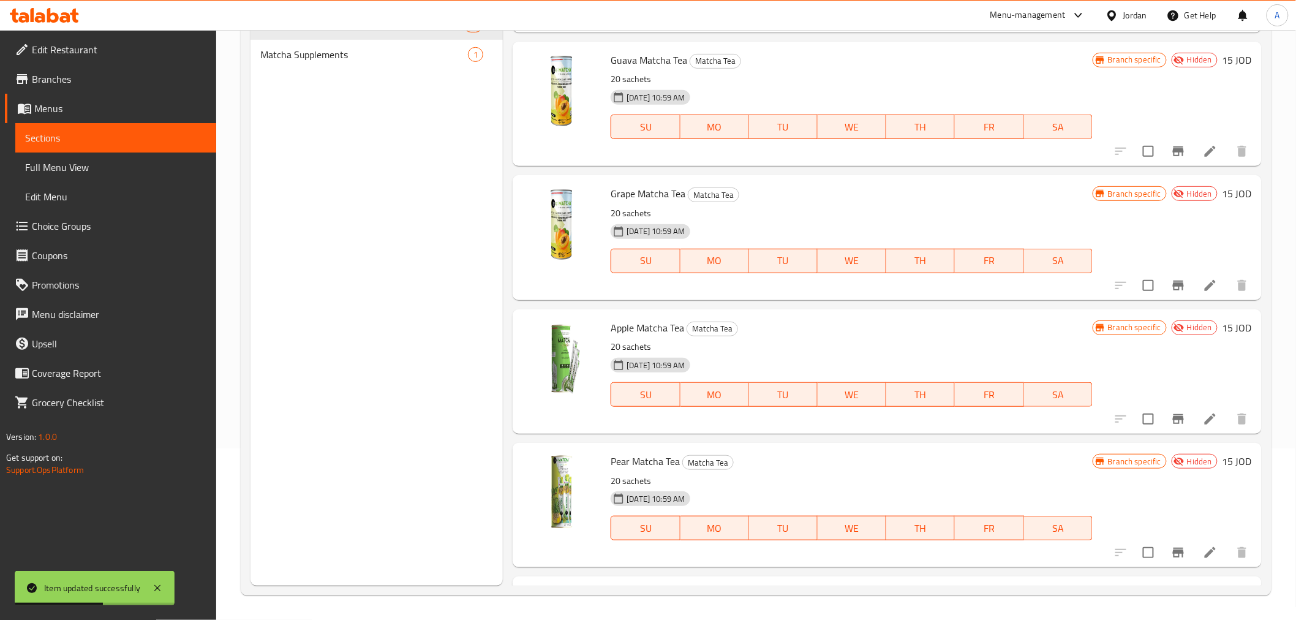
scroll to position [582, 0]
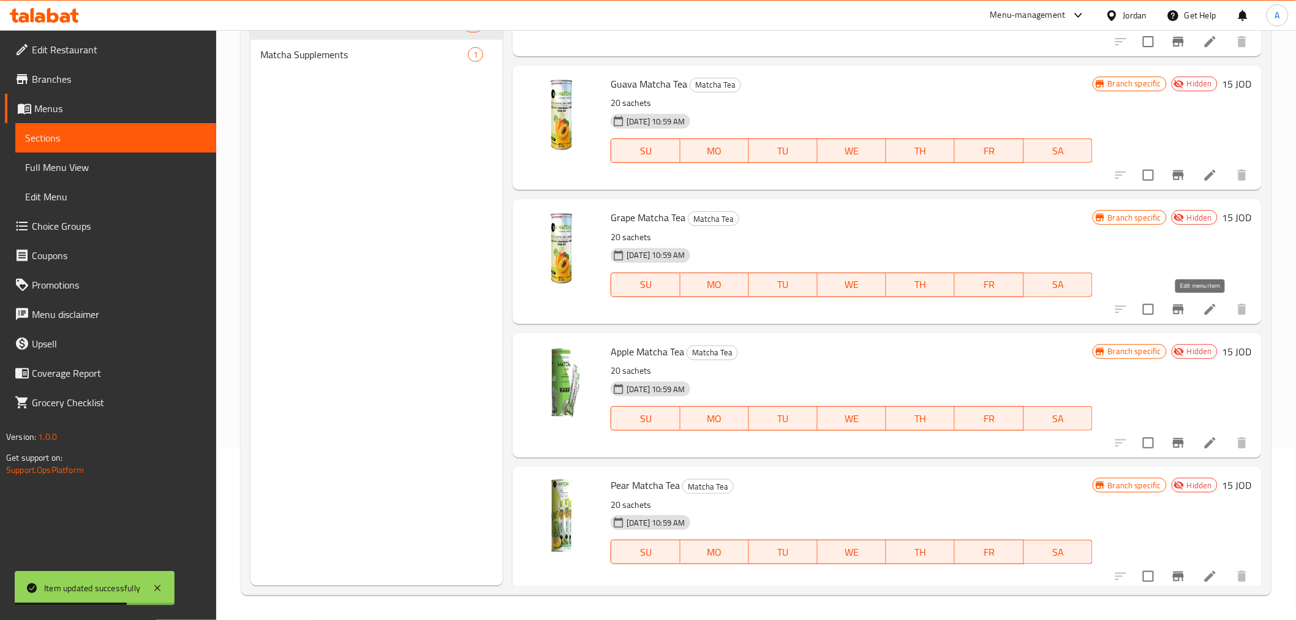
click at [1205, 304] on icon at bounding box center [1210, 309] width 11 height 11
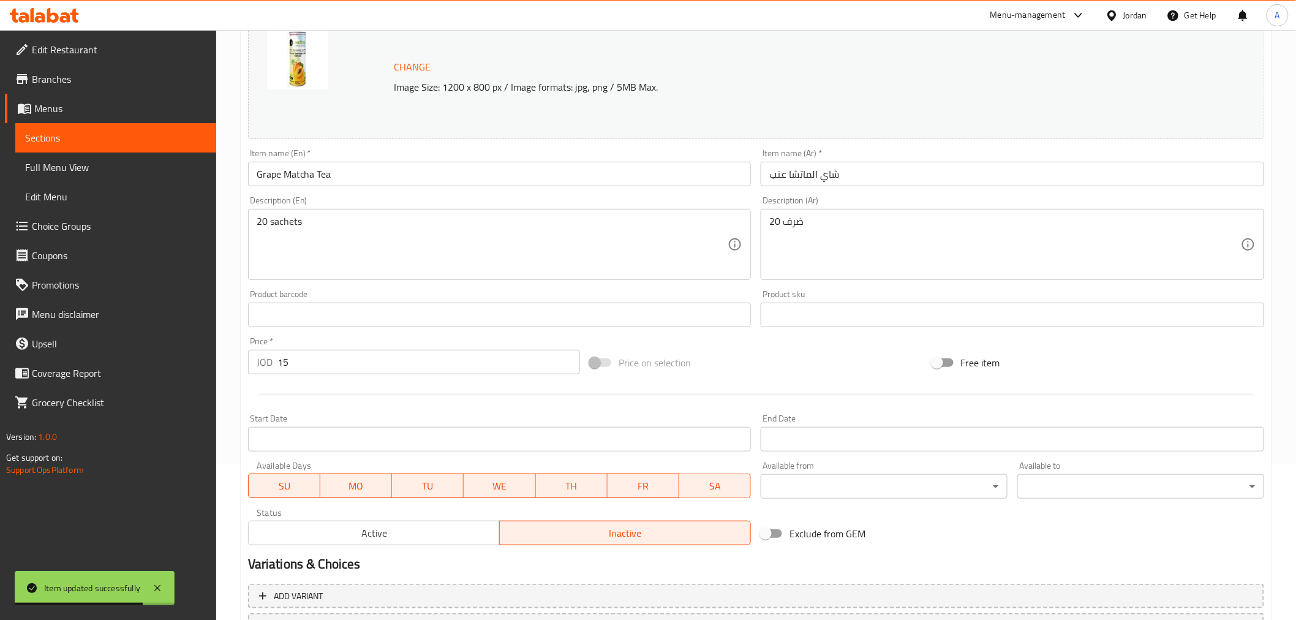
scroll to position [261, 0]
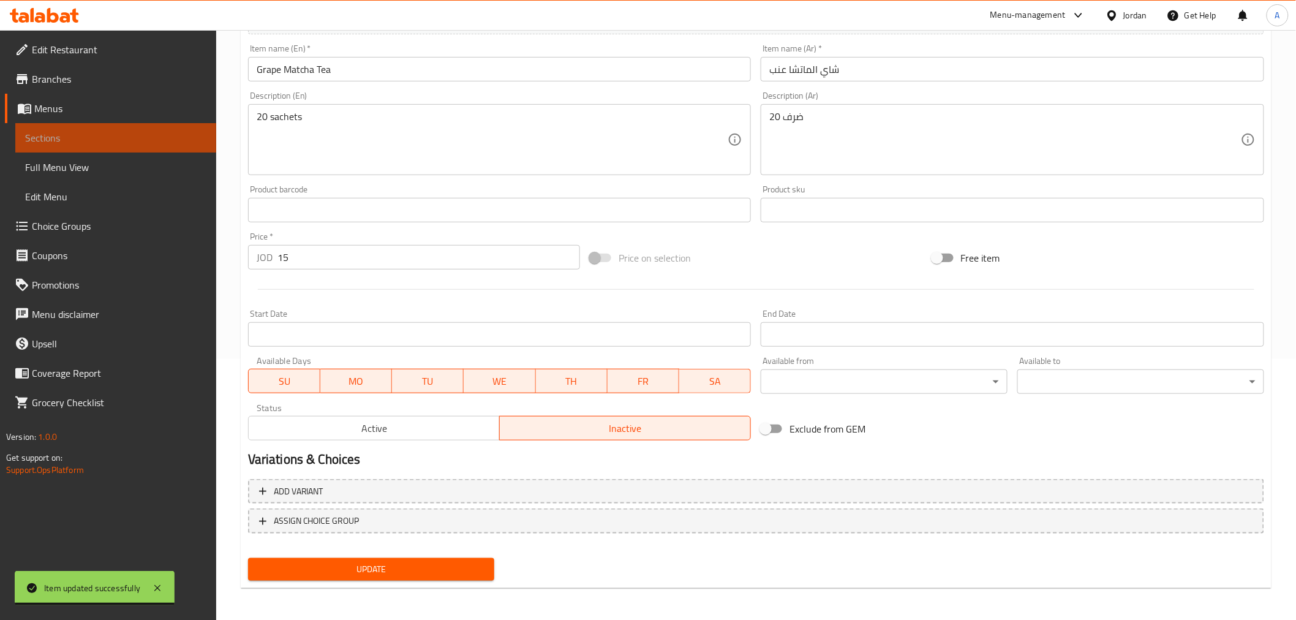
click at [56, 125] on link "Sections" at bounding box center [115, 137] width 201 height 29
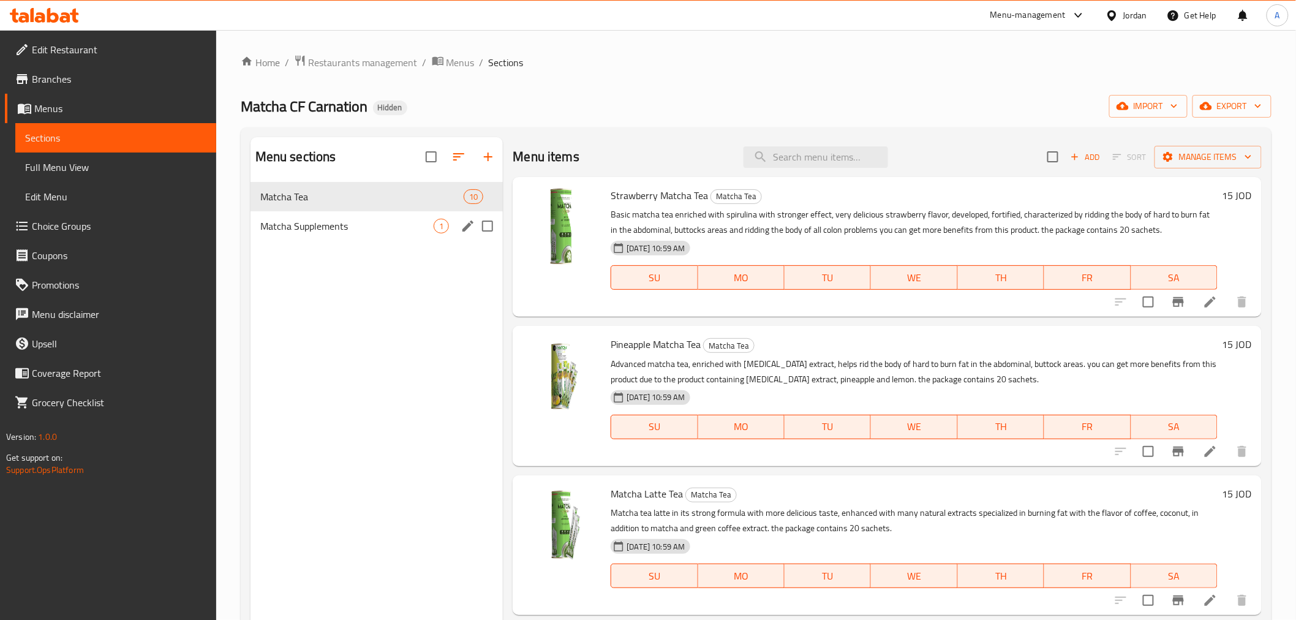
click at [369, 229] on span "Matcha Supplements" at bounding box center [347, 226] width 174 height 15
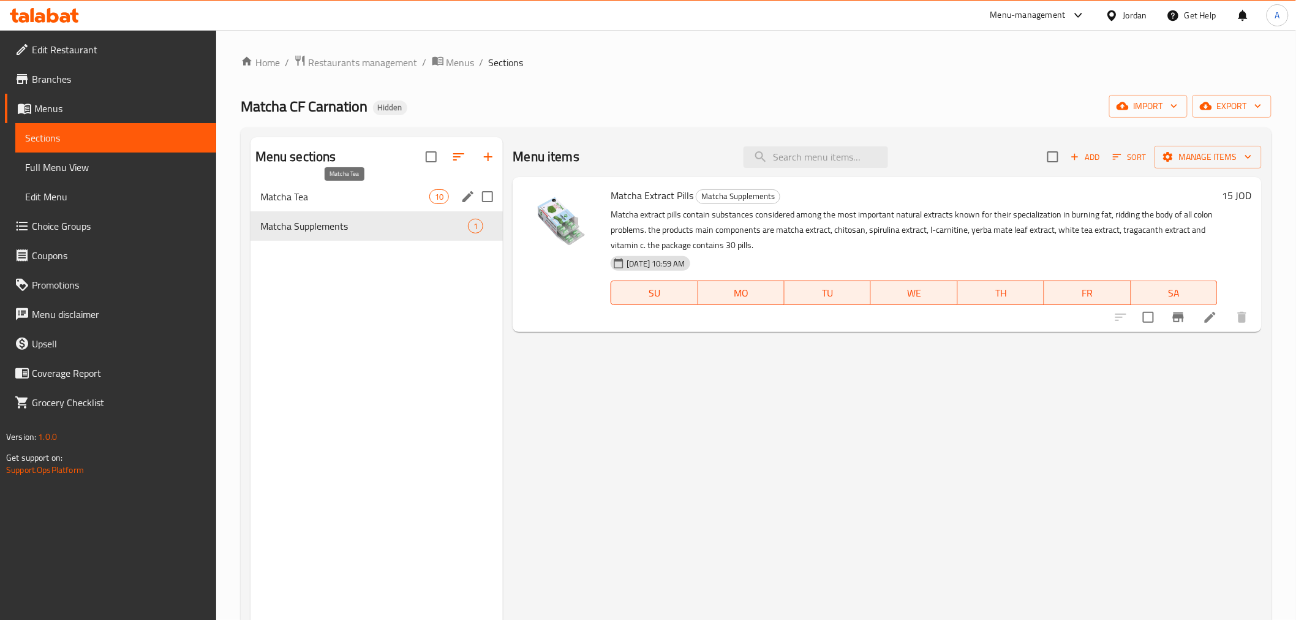
click at [366, 199] on span "Matcha Tea" at bounding box center [345, 196] width 170 height 15
